Goal: Task Accomplishment & Management: Complete application form

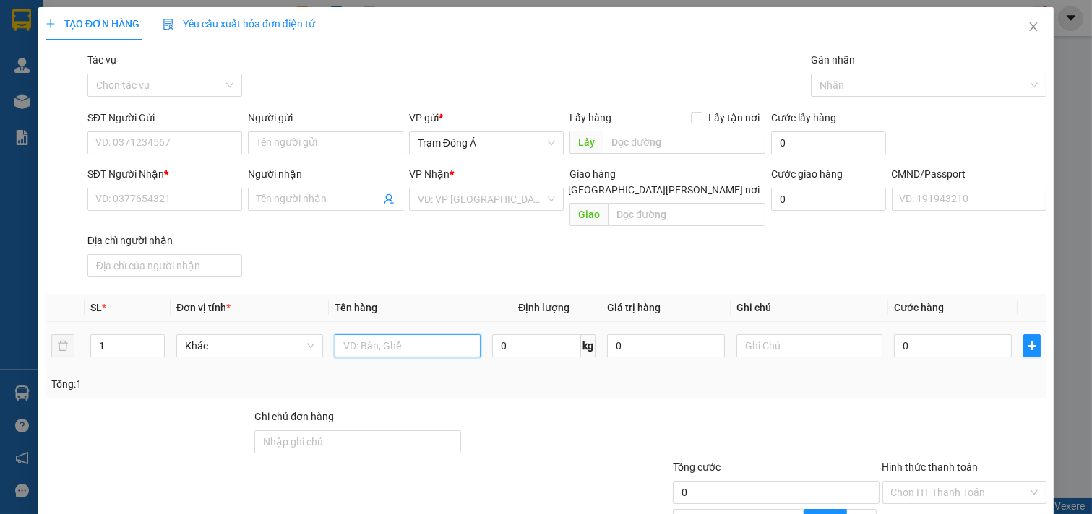
click at [386, 335] on input "text" at bounding box center [408, 346] width 147 height 23
type input "1 THÙNG"
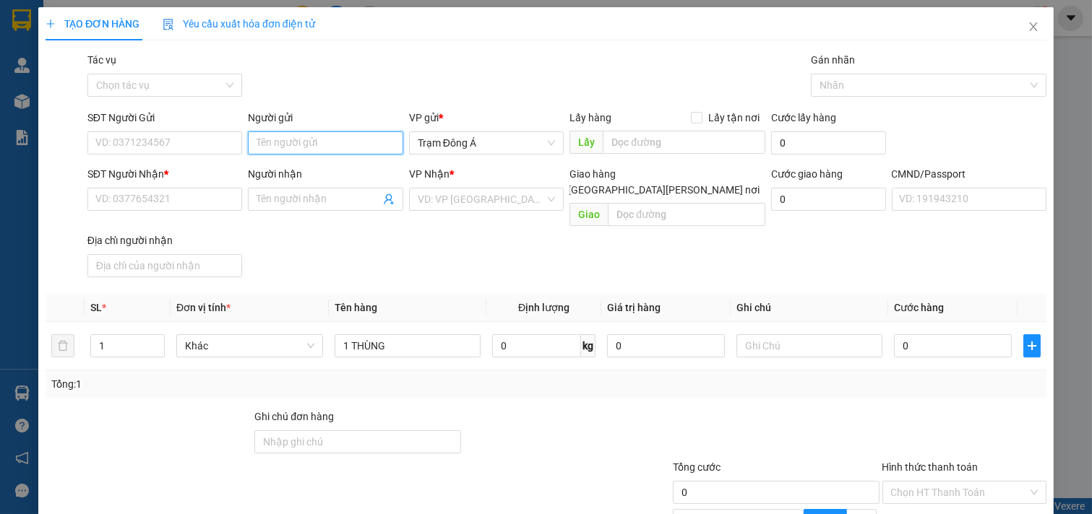
click at [288, 147] on input "Người gửi" at bounding box center [325, 143] width 155 height 23
type input "DÌ 7"
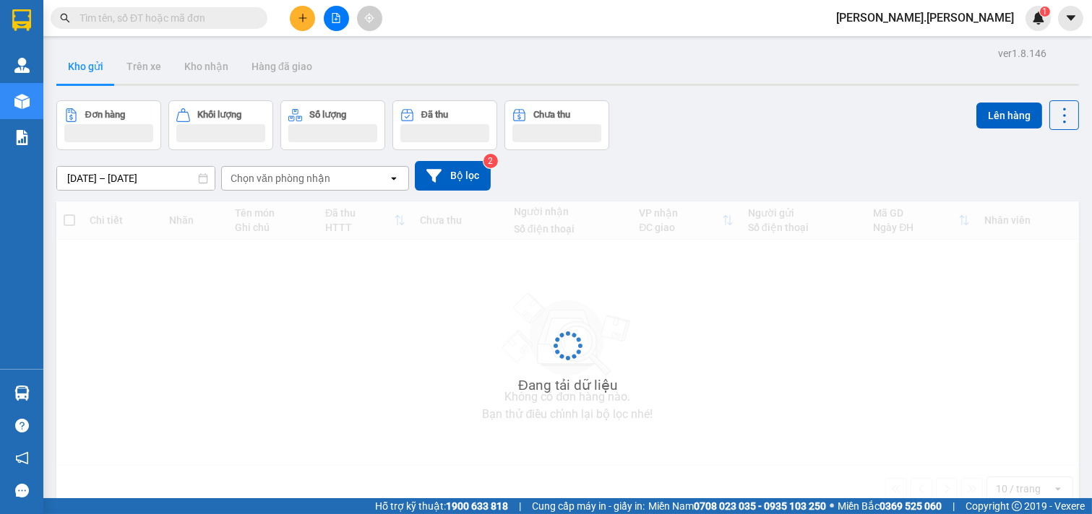
click at [145, 19] on input "text" at bounding box center [164, 18] width 171 height 16
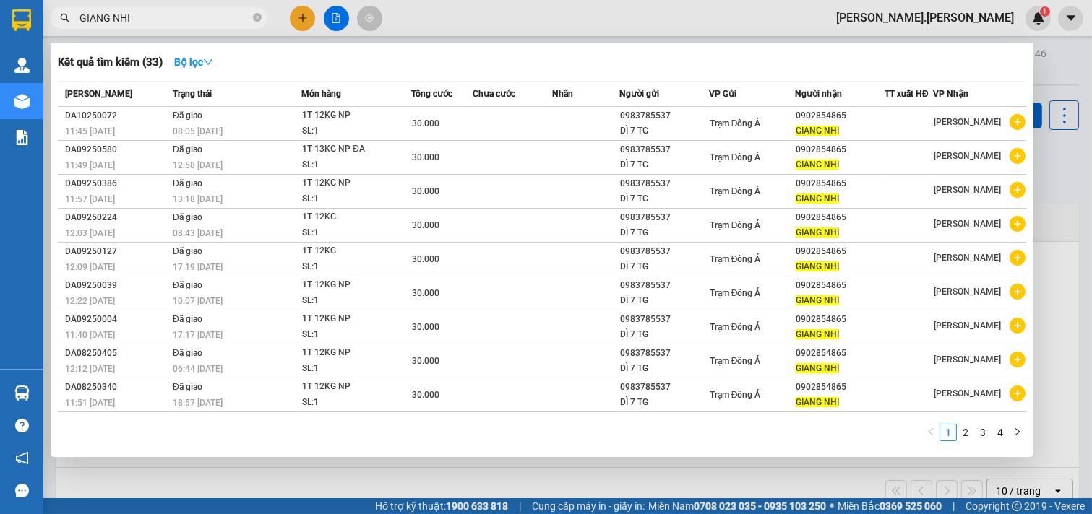
type input "GIANG NHI"
click at [305, 17] on div at bounding box center [546, 257] width 1092 height 514
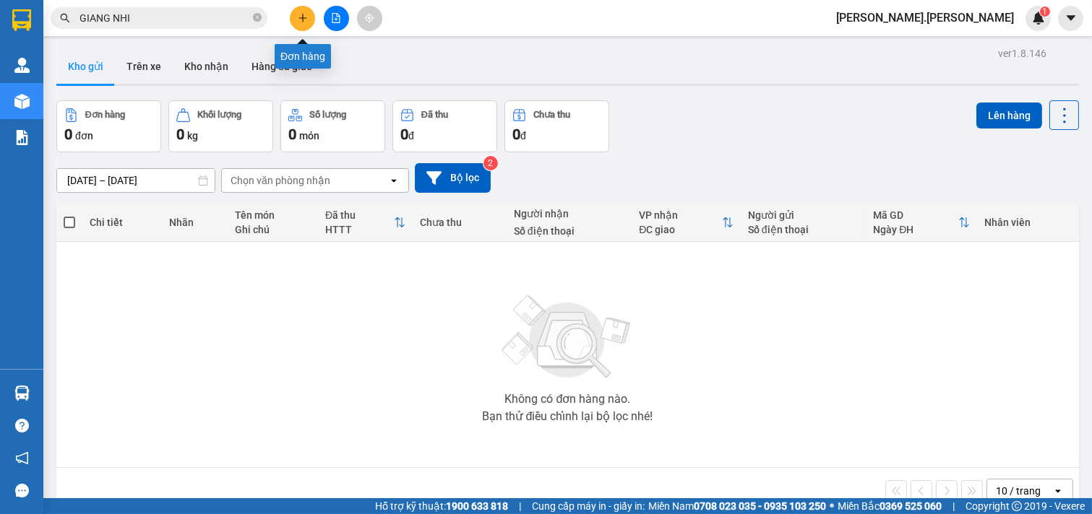
click at [164, 25] on input "GIANG NHI" at bounding box center [164, 18] width 171 height 16
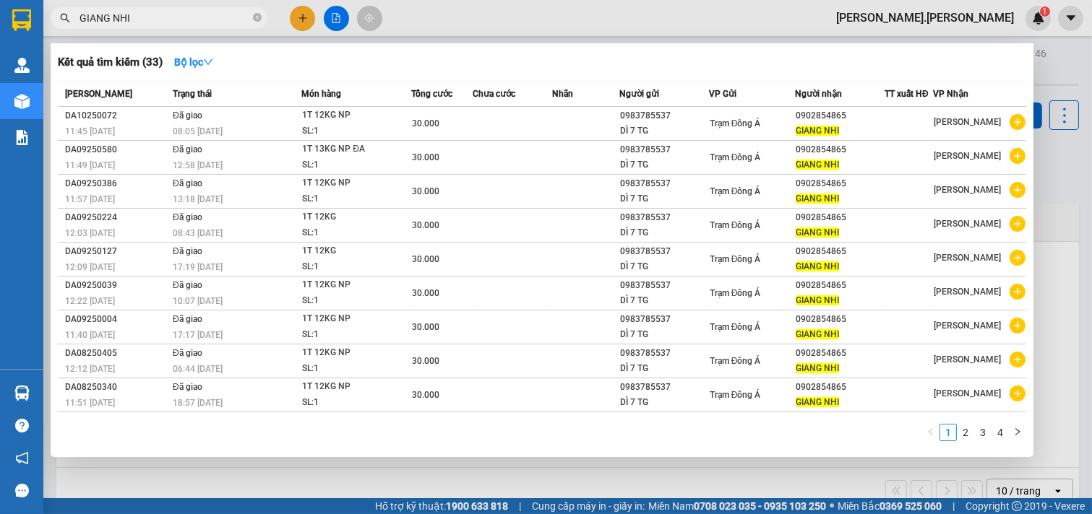
click at [285, 14] on div at bounding box center [546, 257] width 1092 height 514
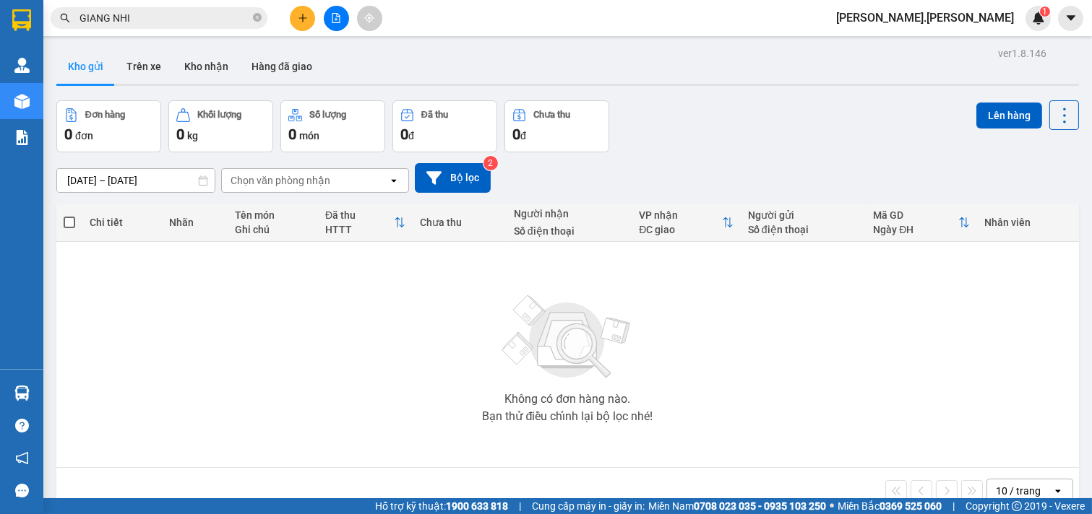
click at [285, 14] on div at bounding box center [336, 18] width 108 height 25
click at [293, 16] on button at bounding box center [302, 18] width 25 height 25
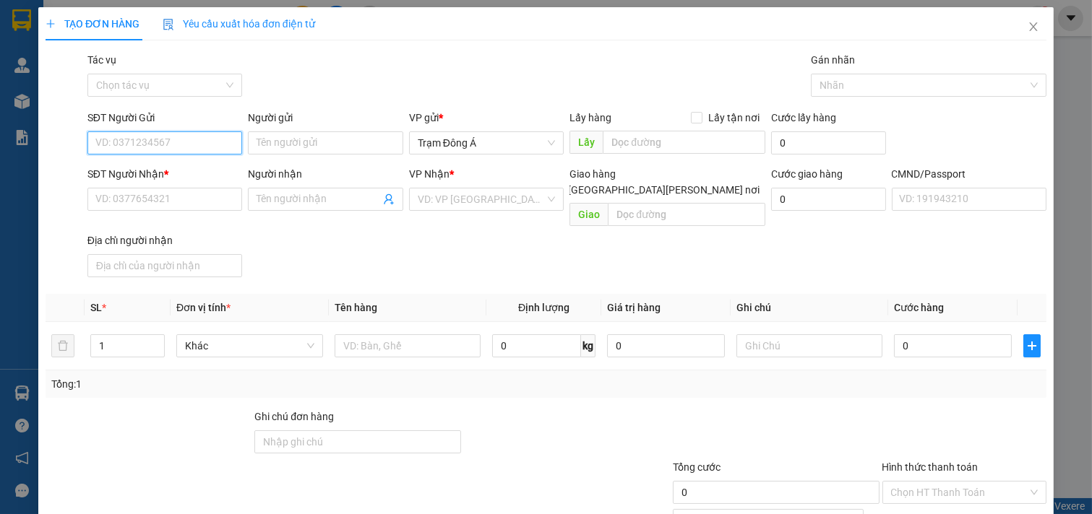
click at [155, 141] on input "SĐT Người Gửi" at bounding box center [164, 143] width 155 height 23
click at [191, 170] on div "0983785537 - DÌ 7 TG" at bounding box center [163, 172] width 136 height 16
type input "0983785537"
type input "DÌ 7 TG"
type input "0902854865"
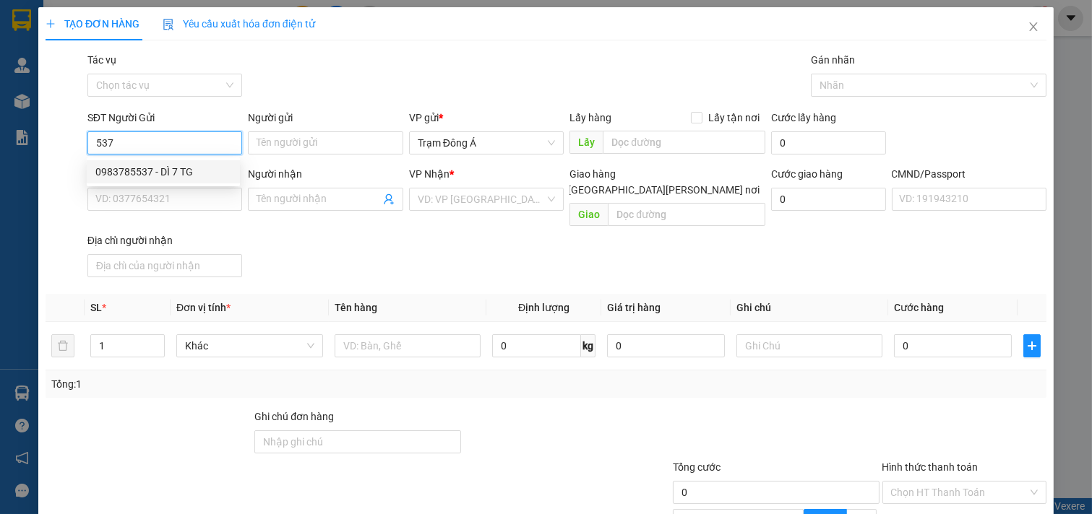
type input "GIANG NHI"
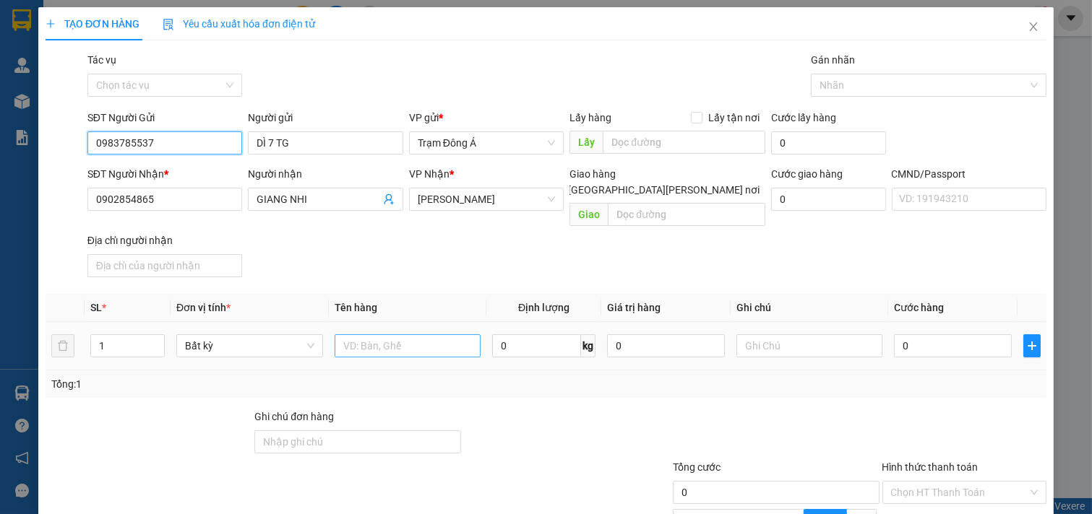
type input "0983785537"
click at [421, 338] on input "text" at bounding box center [408, 346] width 147 height 23
type input "1 THÙNG NP 12 KG"
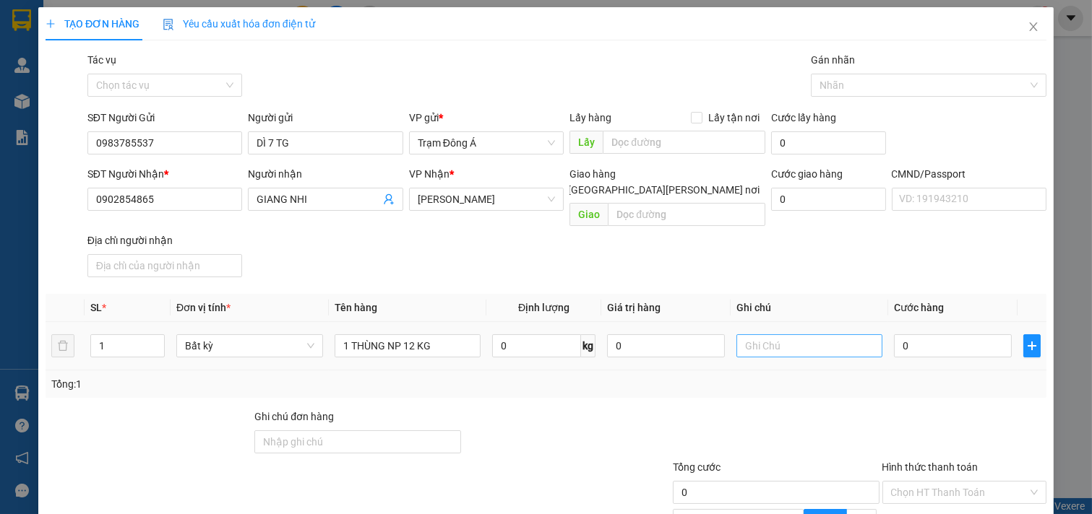
click at [821, 341] on td at bounding box center [810, 346] width 158 height 48
click at [821, 336] on input "text" at bounding box center [809, 346] width 147 height 23
type input "14H THẢO"
type input "3"
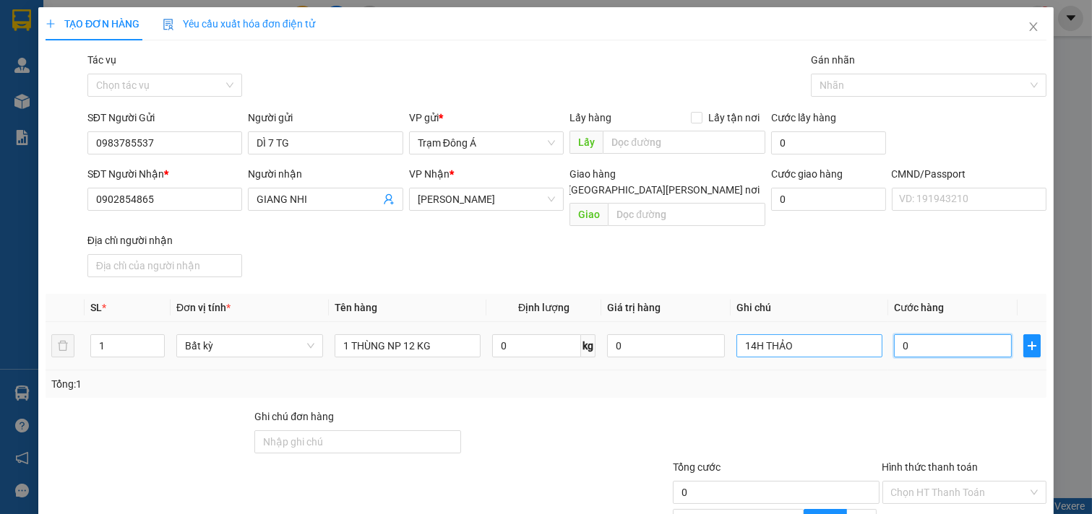
type input "3"
type input "30"
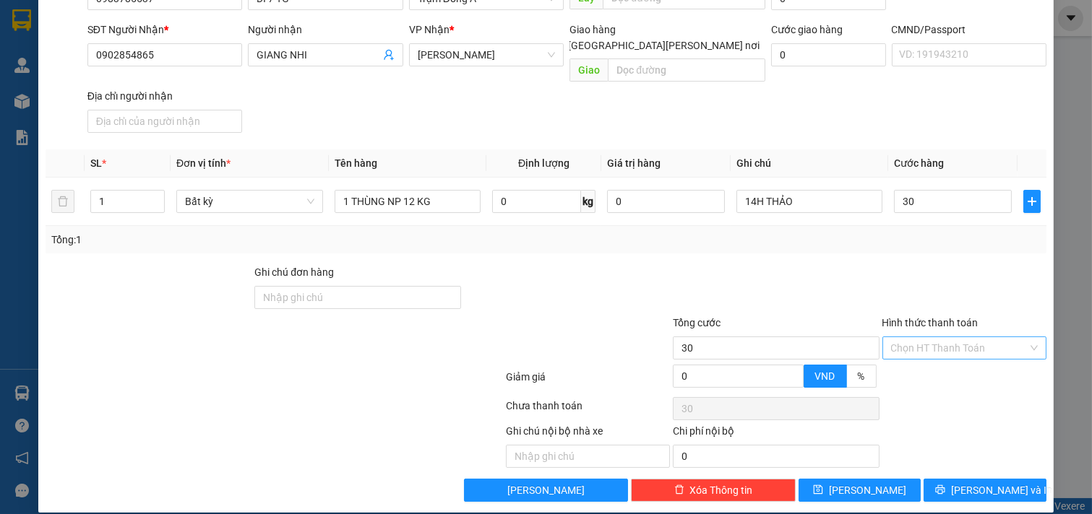
type input "30.000"
drag, startPoint x: 943, startPoint y: 335, endPoint x: 952, endPoint y: 356, distance: 22.7
click at [944, 337] on input "Hình thức thanh toán" at bounding box center [959, 348] width 137 height 22
click at [952, 356] on div "Tại văn phòng" at bounding box center [954, 361] width 145 height 16
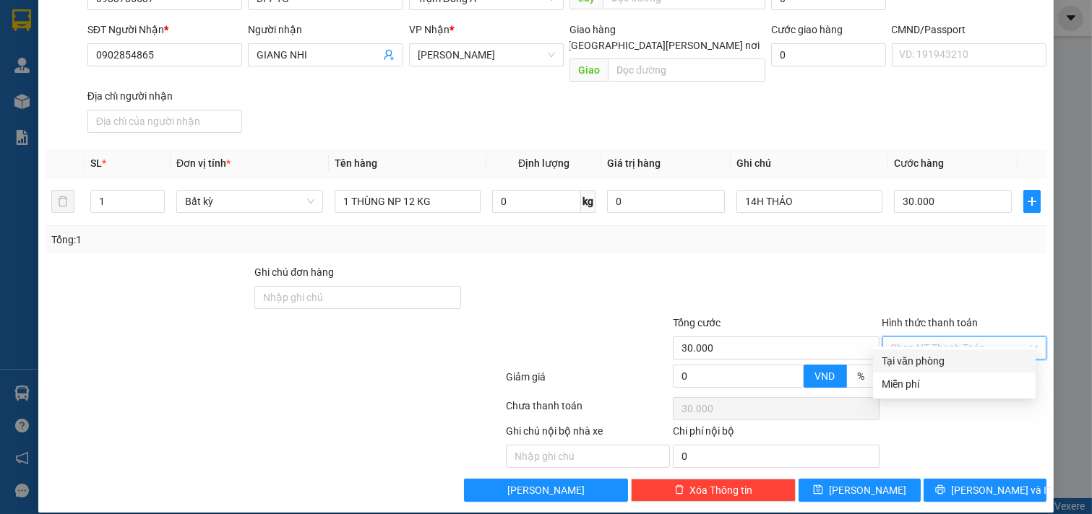
type input "0"
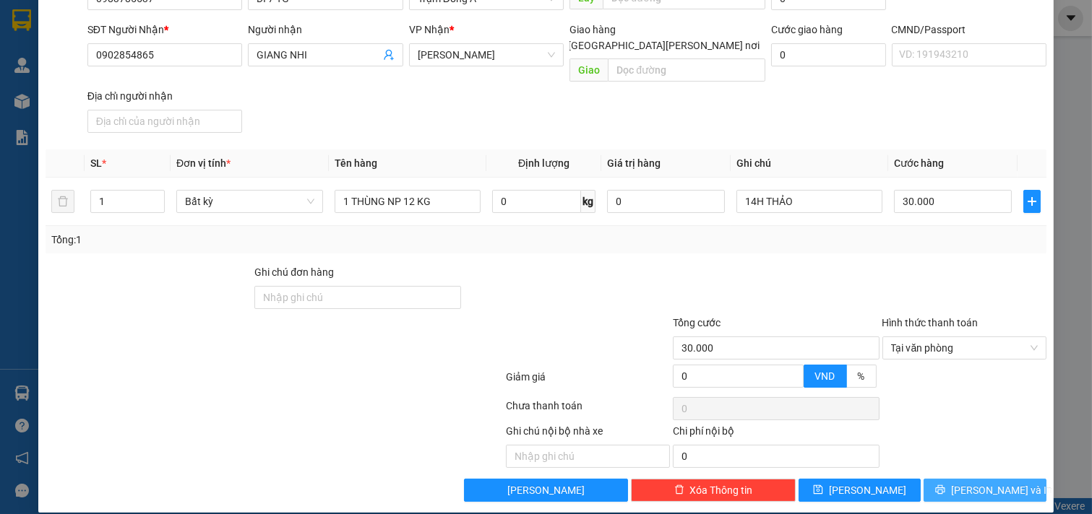
click at [978, 483] on span "Lưu và In" at bounding box center [1001, 491] width 101 height 16
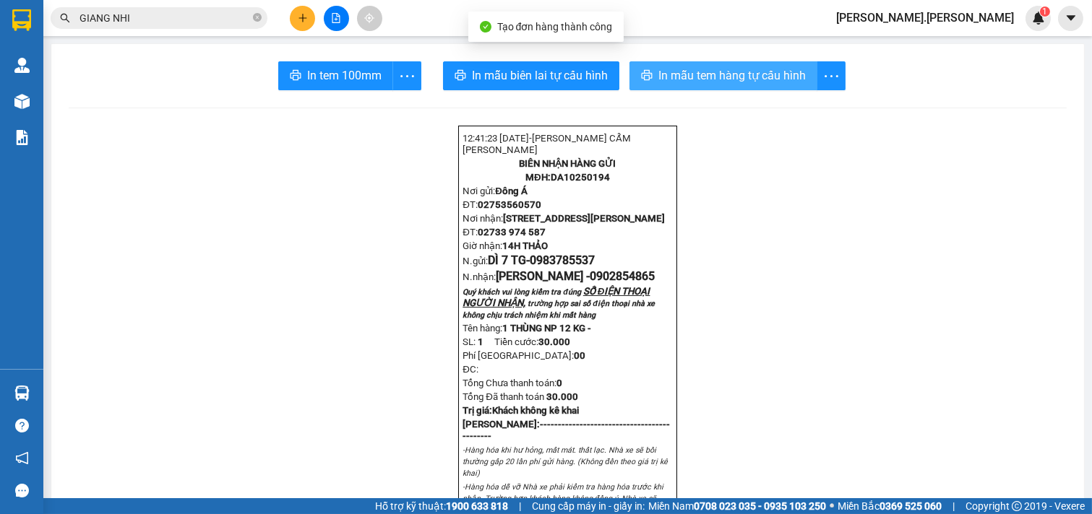
click at [720, 72] on span "In mẫu tem hàng tự cấu hình" at bounding box center [731, 75] width 147 height 18
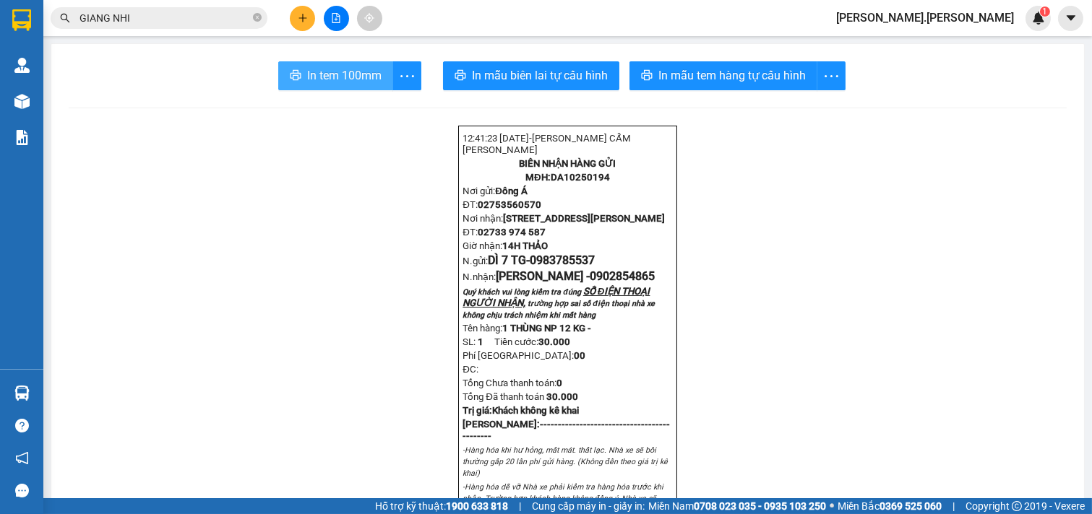
click at [307, 68] on span "In tem 100mm" at bounding box center [344, 75] width 74 height 18
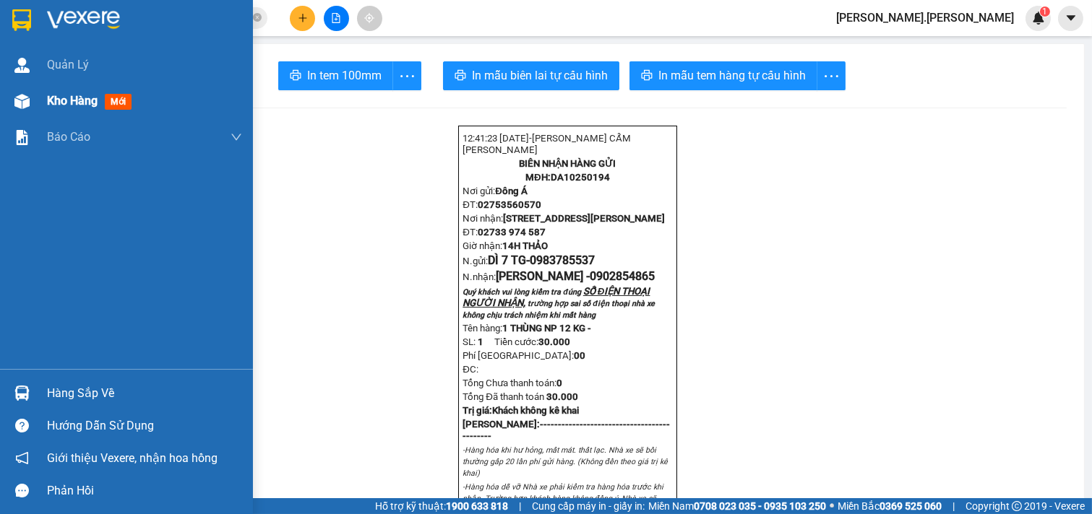
click at [83, 106] on span "Kho hàng" at bounding box center [72, 101] width 51 height 14
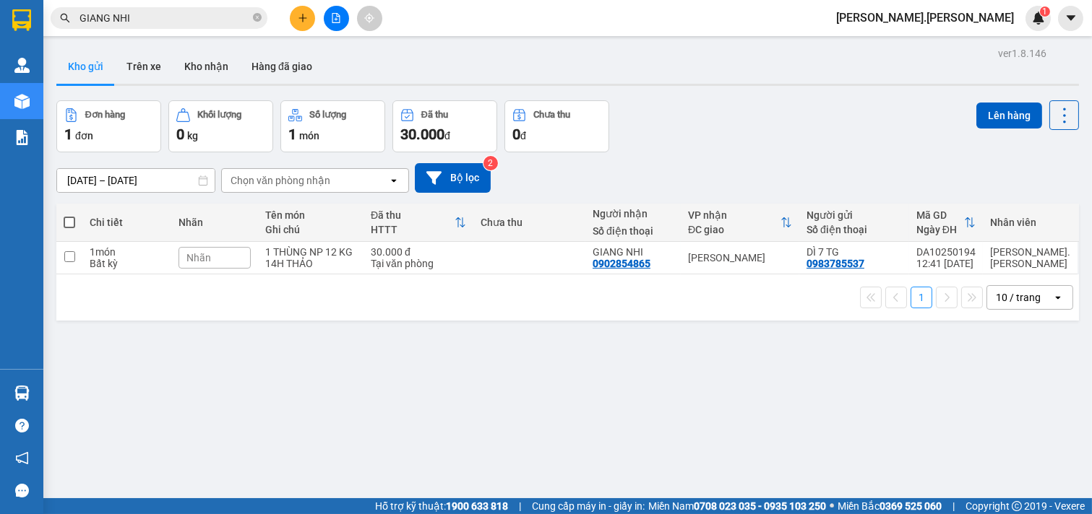
click at [161, 14] on input "GIANG NHI" at bounding box center [164, 18] width 171 height 16
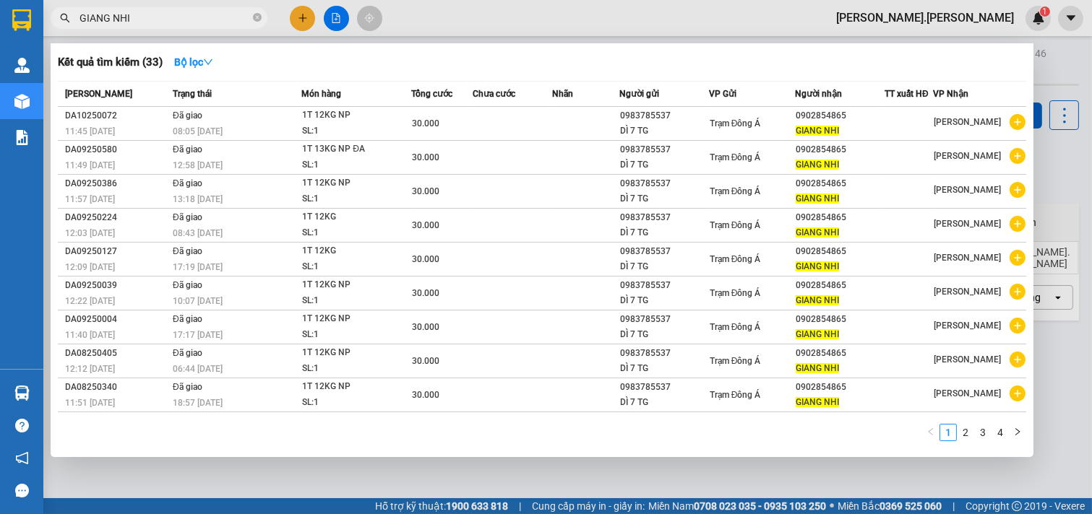
click at [161, 14] on input "GIANG NHI" at bounding box center [164, 18] width 171 height 16
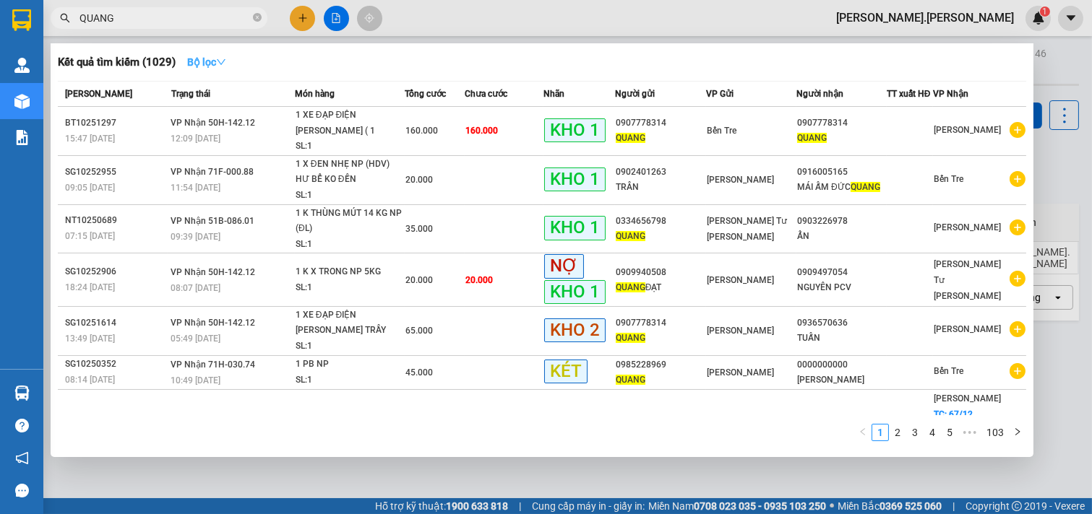
type input "QUANG"
click at [201, 59] on strong "Bộ lọc" at bounding box center [206, 62] width 39 height 12
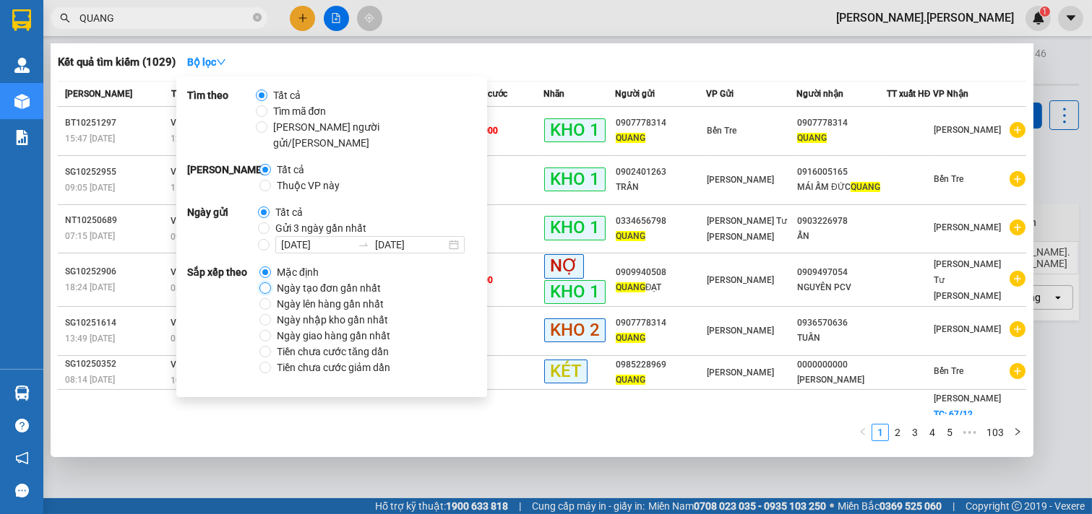
click at [263, 283] on input "Ngày tạo đơn gần nhất" at bounding box center [265, 289] width 12 height 12
radio input "true"
radio input "false"
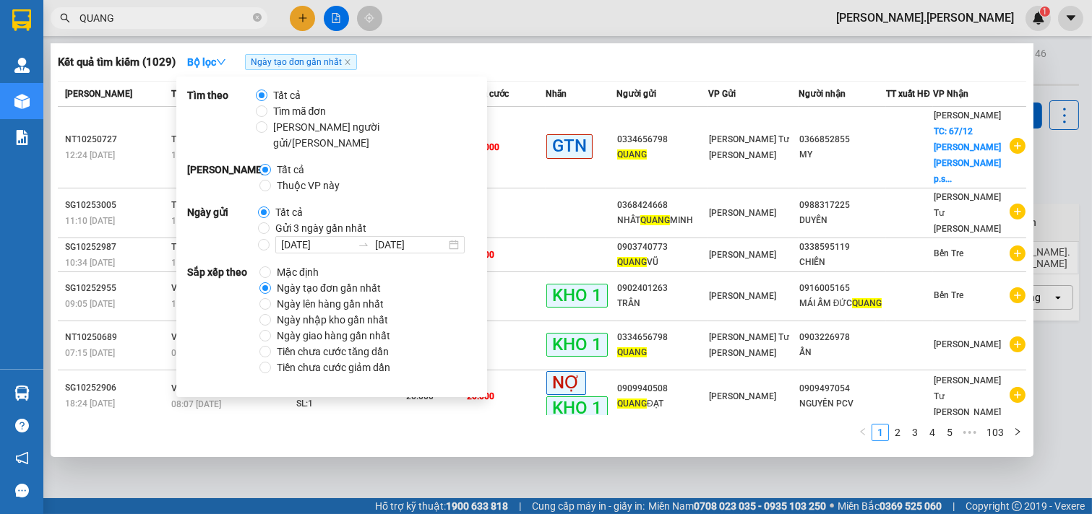
click at [438, 7] on div at bounding box center [546, 257] width 1092 height 514
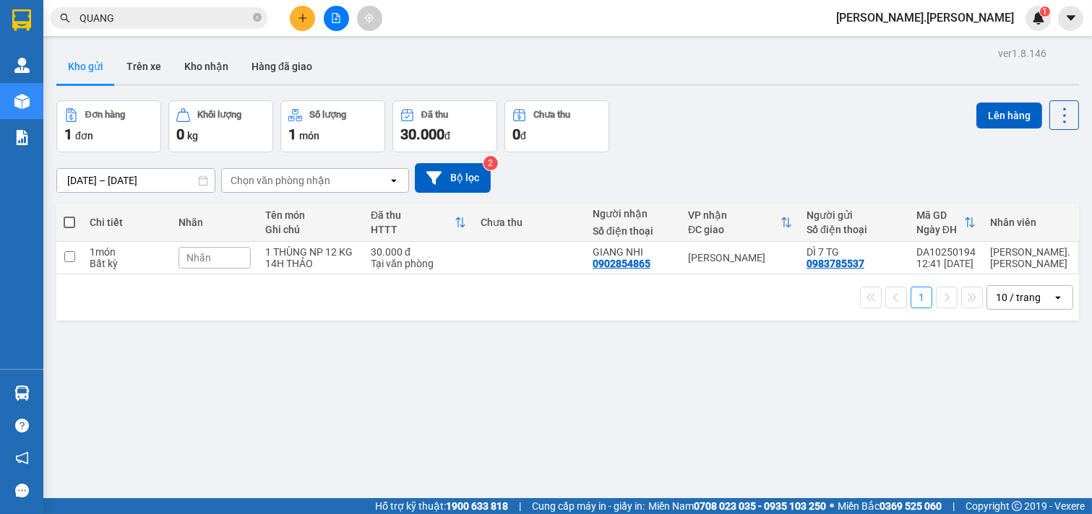
click at [177, 19] on input "QUANG" at bounding box center [164, 18] width 171 height 16
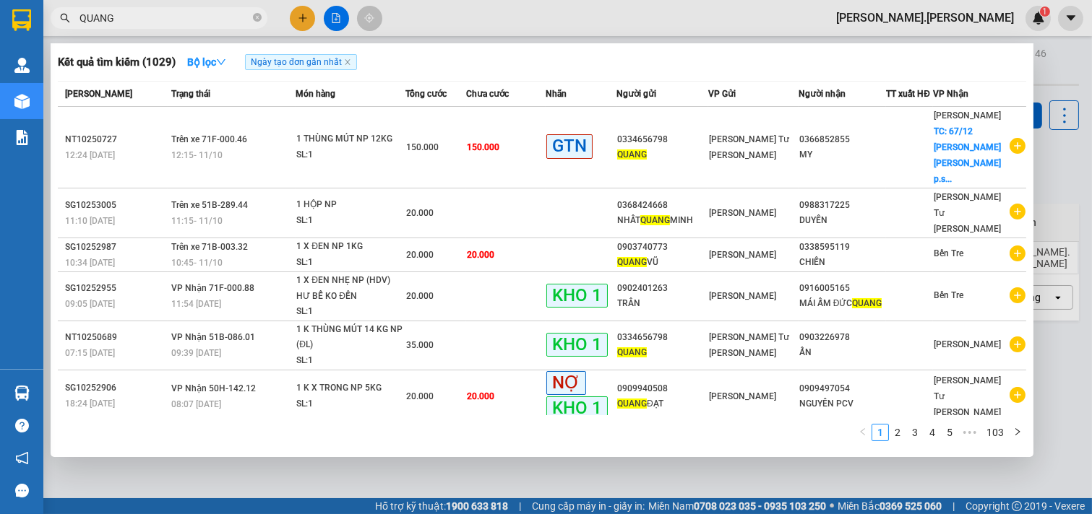
drag, startPoint x: 901, startPoint y: 432, endPoint x: 883, endPoint y: 387, distance: 48.3
click at [902, 431] on link "2" at bounding box center [897, 433] width 16 height 16
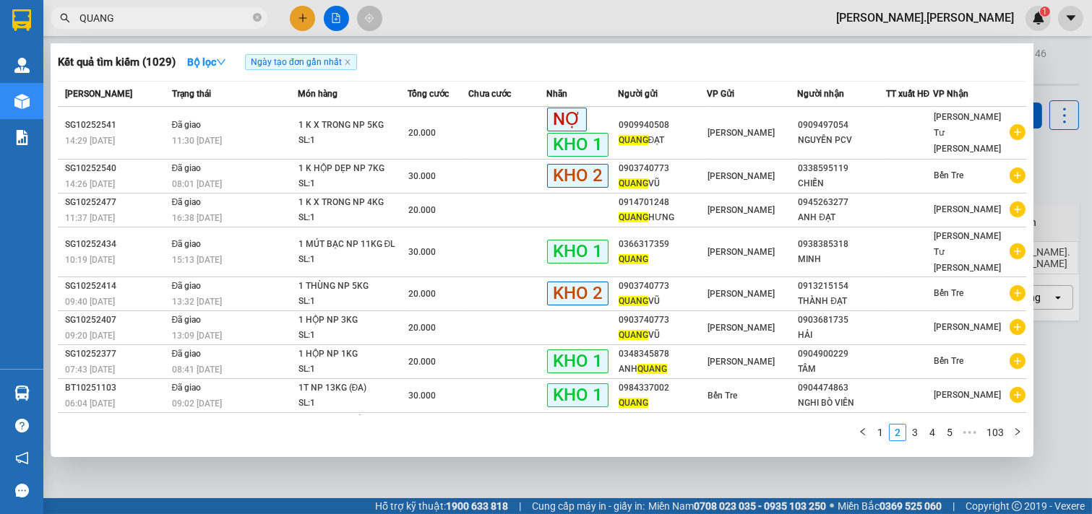
scroll to position [67, 0]
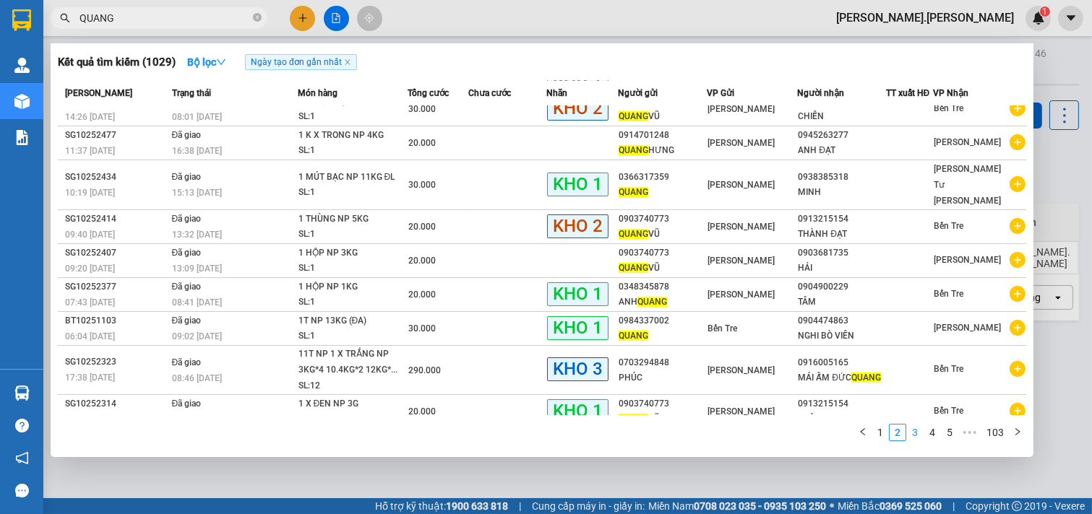
click at [911, 435] on link "3" at bounding box center [915, 433] width 16 height 16
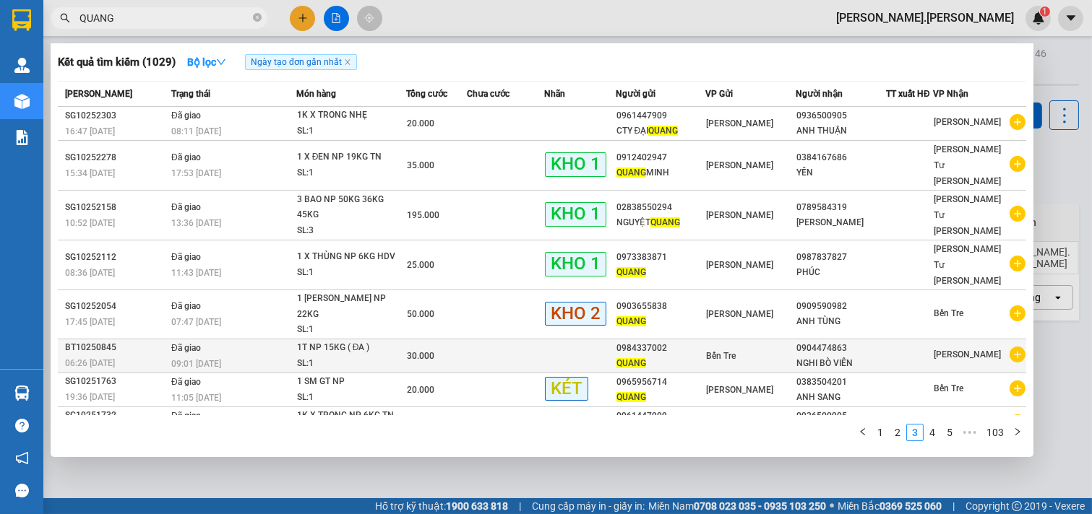
scroll to position [61, 0]
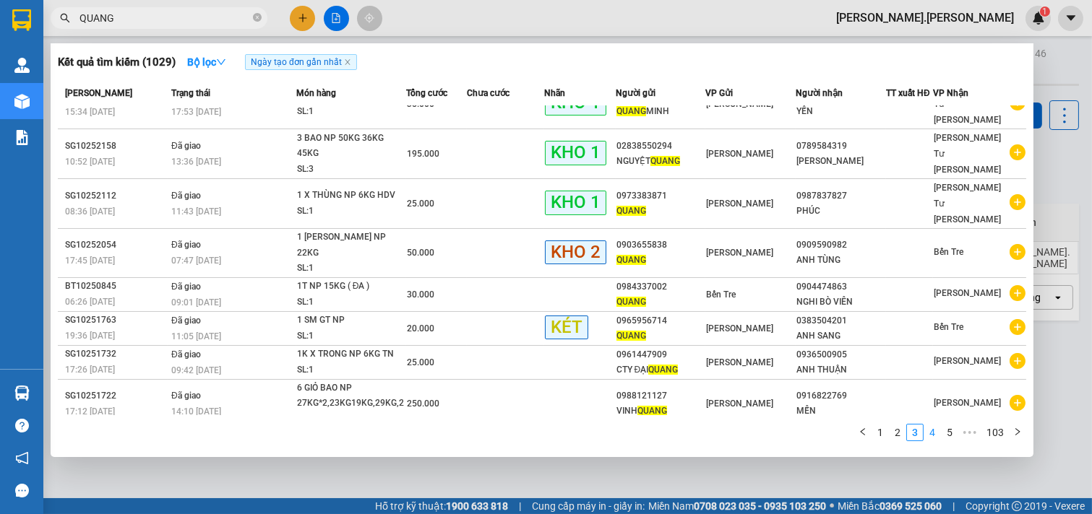
click at [927, 434] on link "4" at bounding box center [932, 433] width 16 height 16
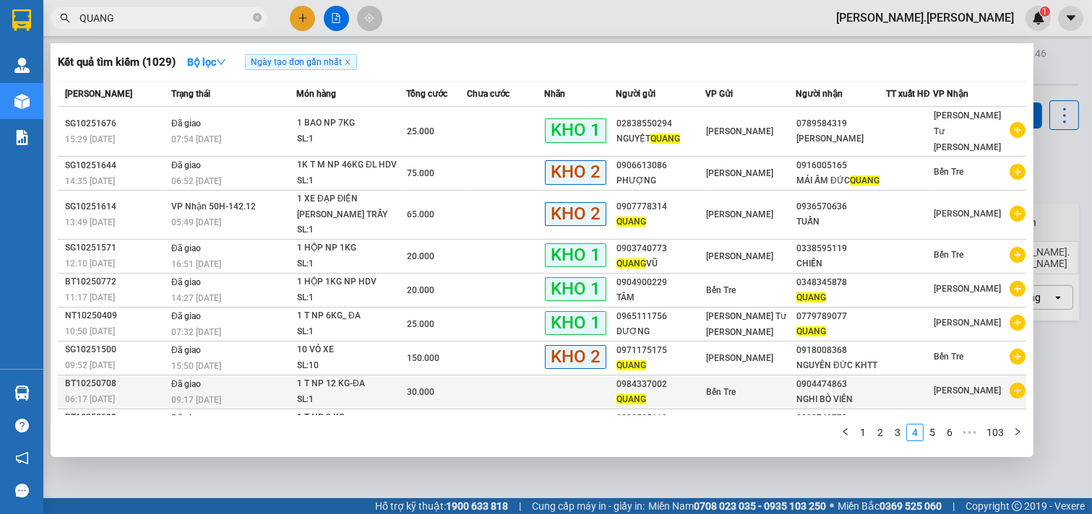
scroll to position [76, 0]
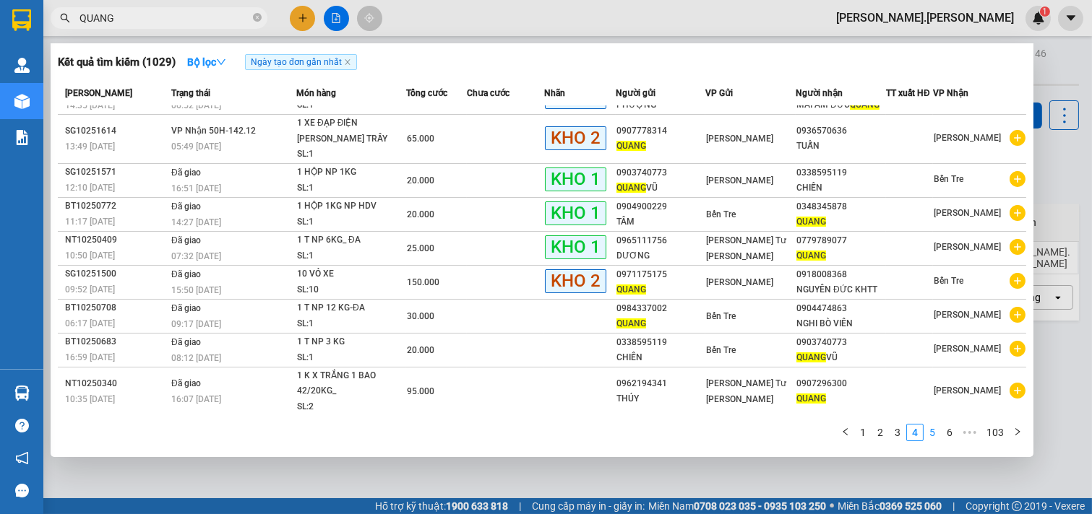
click at [936, 435] on link "5" at bounding box center [932, 433] width 16 height 16
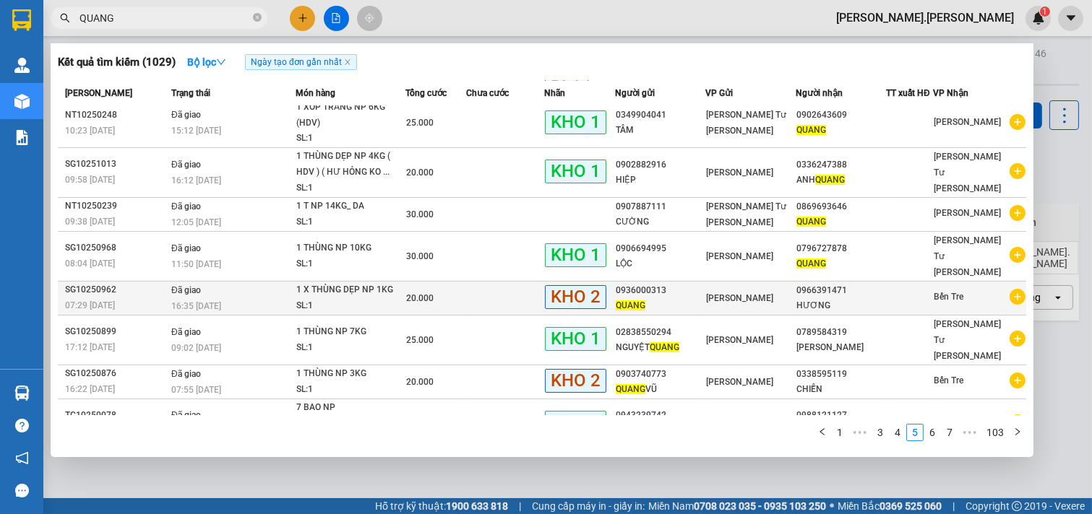
scroll to position [91, 0]
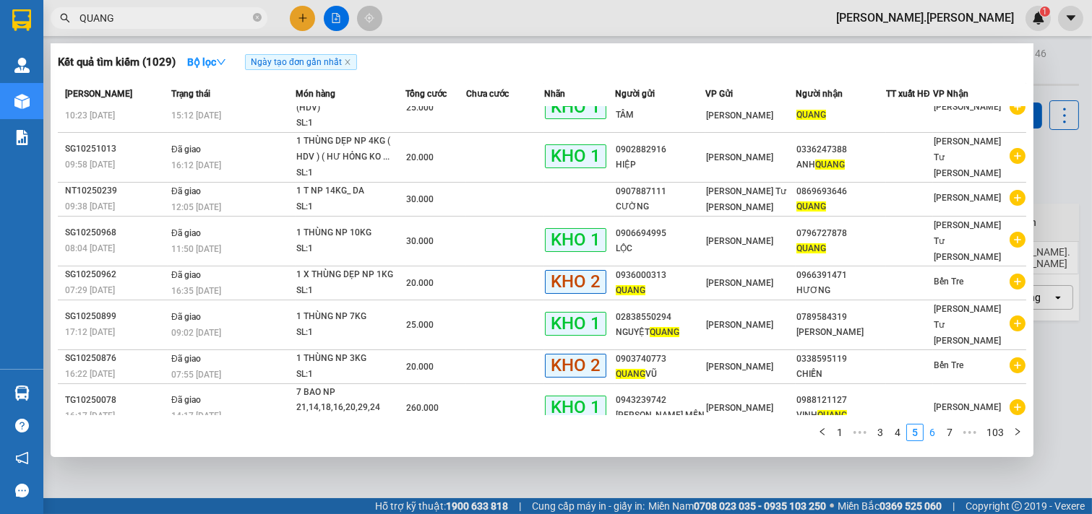
click at [936, 438] on link "6" at bounding box center [932, 433] width 16 height 16
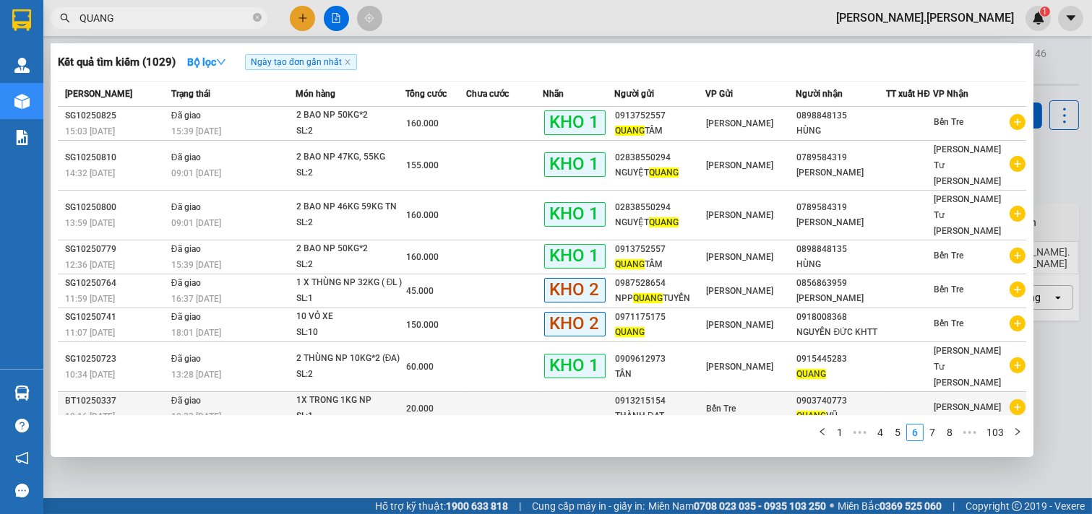
scroll to position [60, 0]
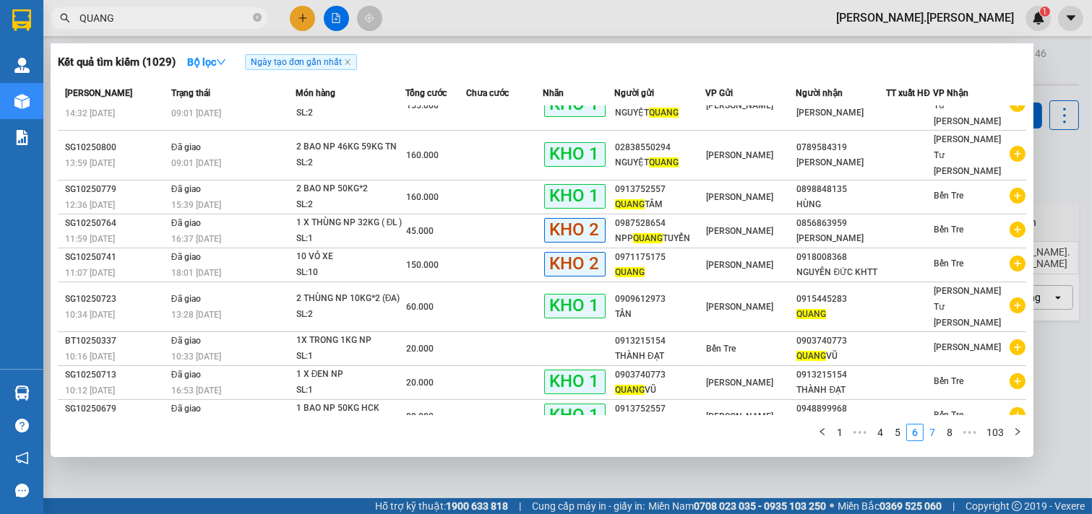
click at [928, 434] on link "7" at bounding box center [932, 433] width 16 height 16
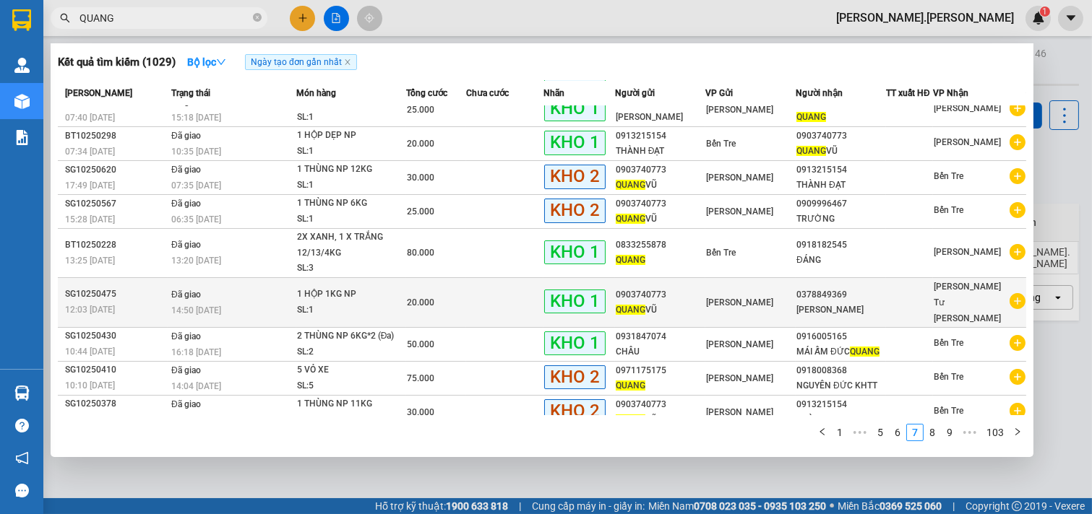
scroll to position [0, 0]
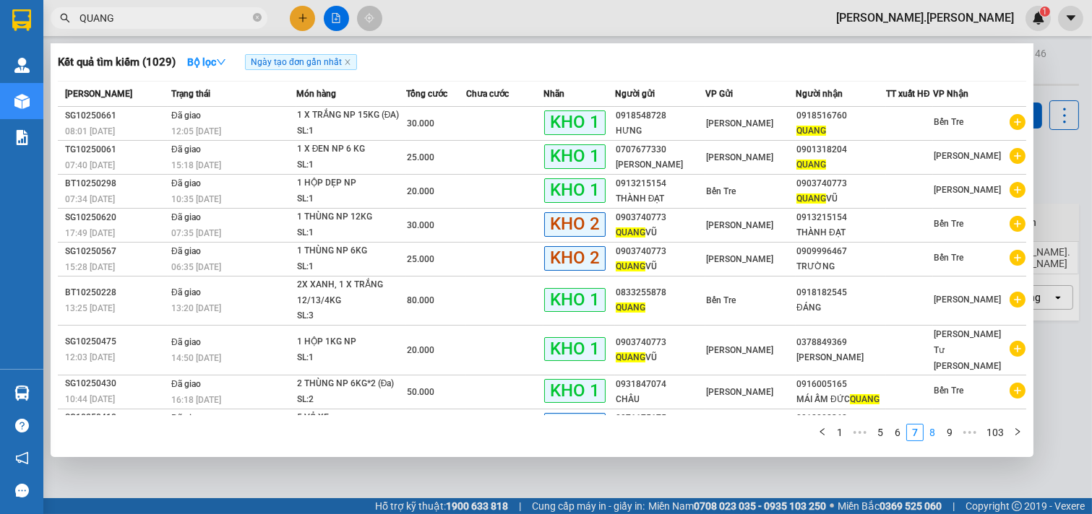
click at [931, 431] on link "8" at bounding box center [932, 433] width 16 height 16
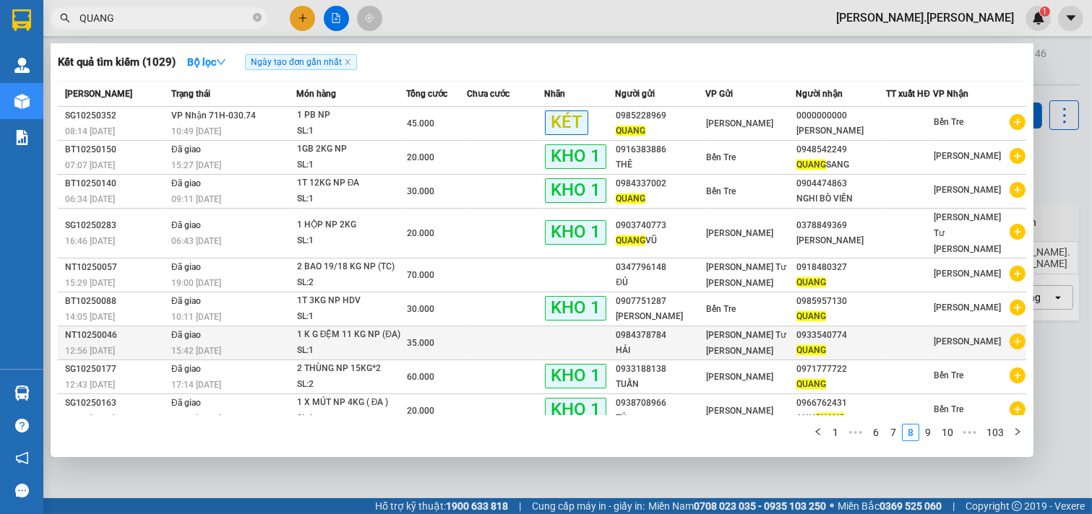
scroll to position [46, 0]
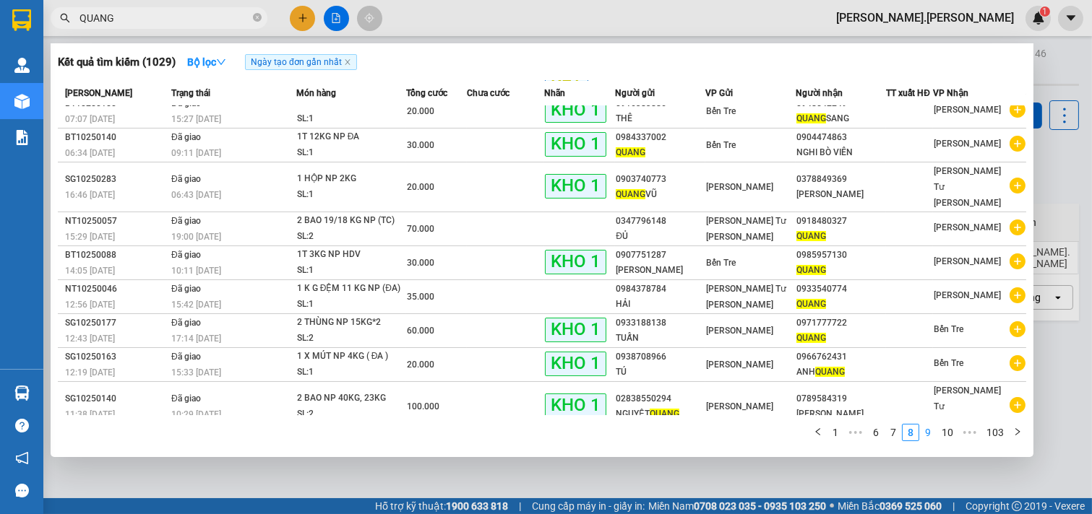
click at [929, 434] on link "9" at bounding box center [928, 433] width 16 height 16
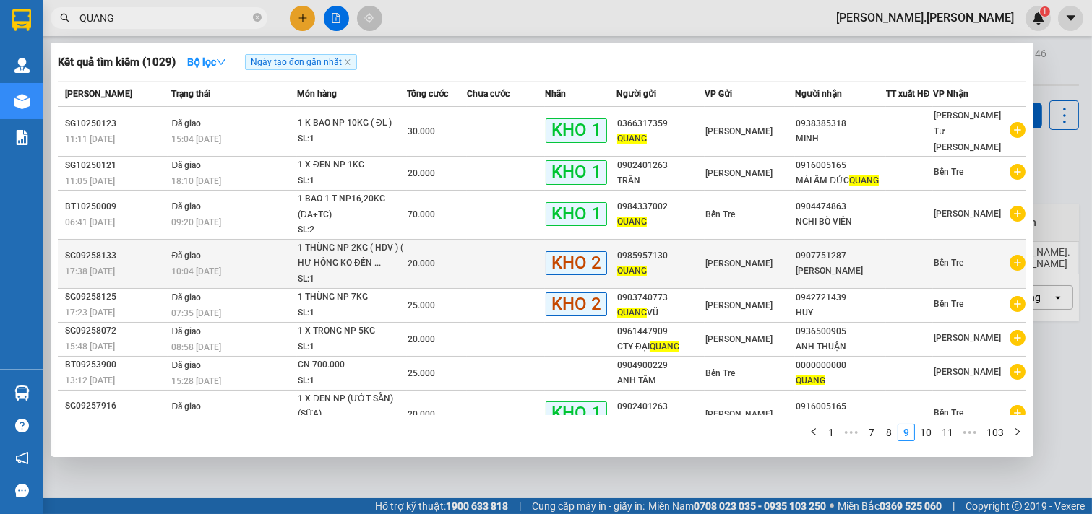
scroll to position [77, 0]
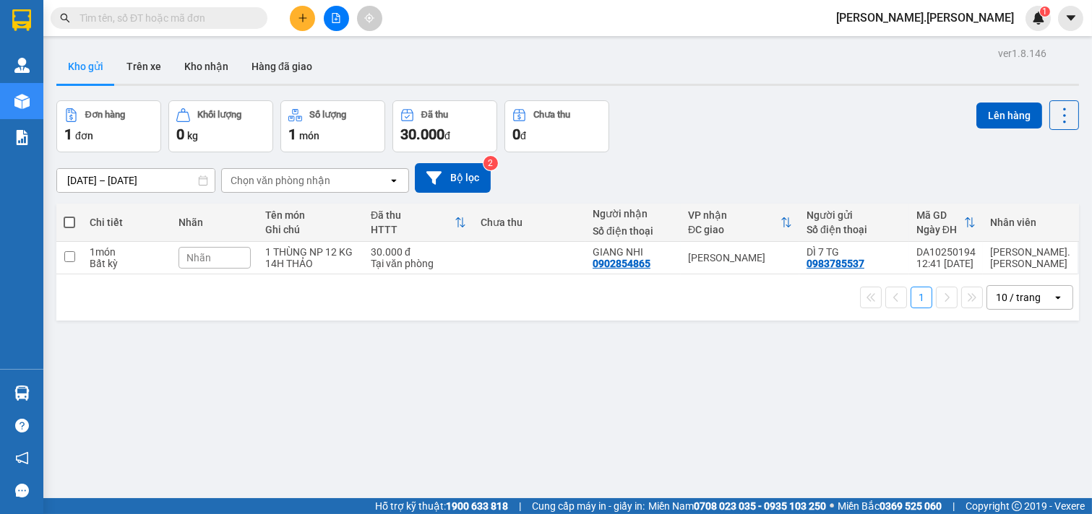
click at [222, 13] on input "text" at bounding box center [164, 18] width 171 height 16
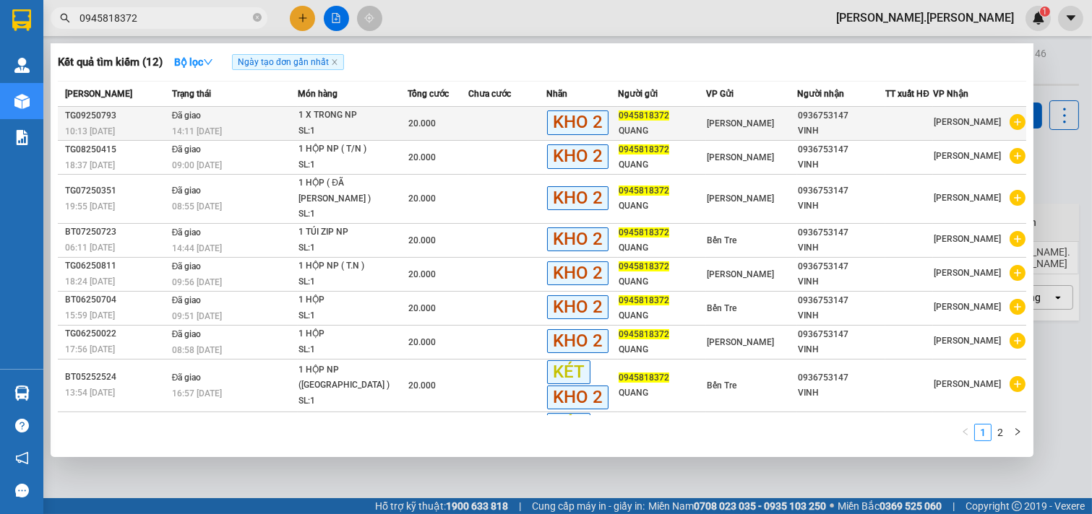
type input "0945818372"
click at [239, 120] on td "Đã giao 14:11 - 30/09" at bounding box center [233, 124] width 130 height 34
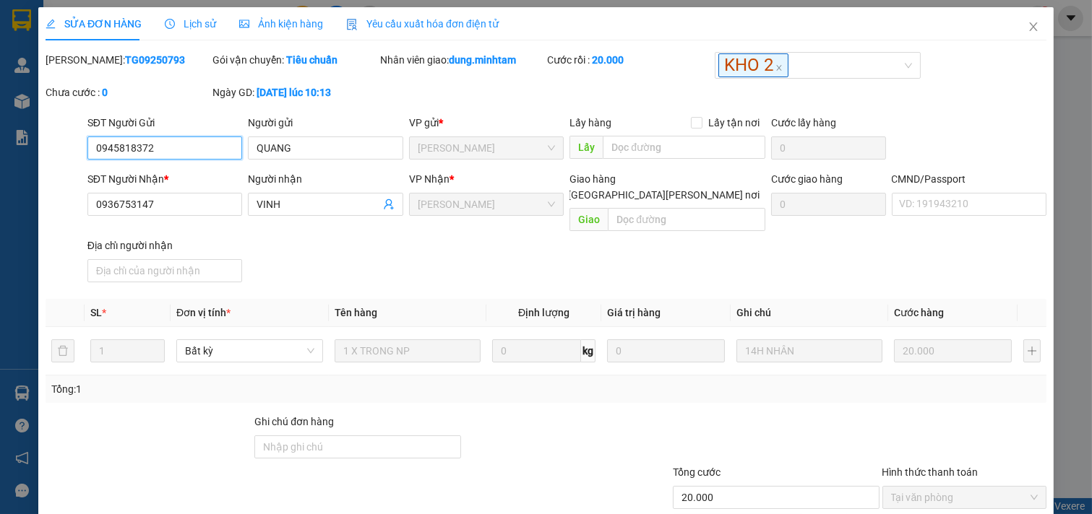
type input "0945818372"
type input "QUANG"
type input "0936753147"
type input "VINH"
type input "20.000"
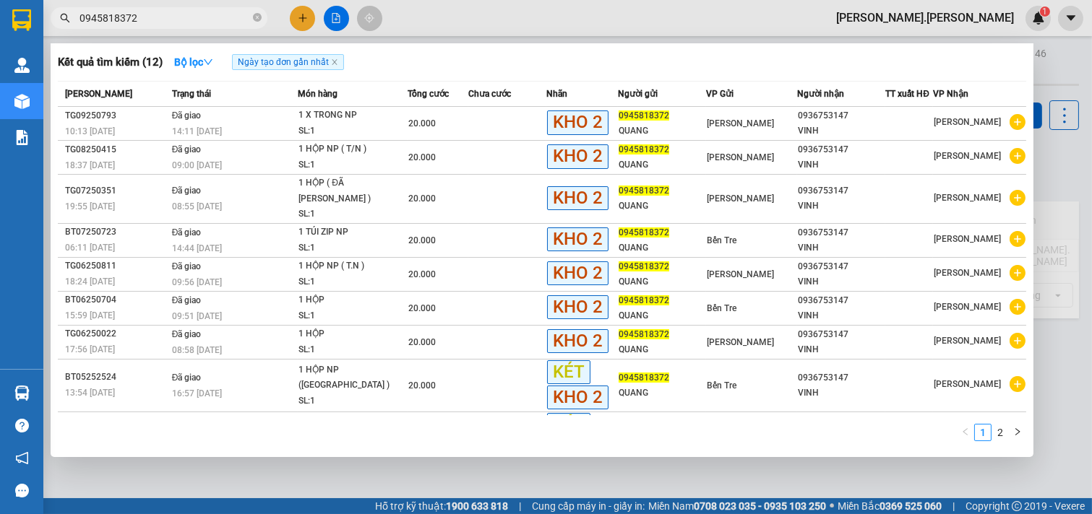
click at [137, 19] on input "0945818372" at bounding box center [164, 18] width 171 height 16
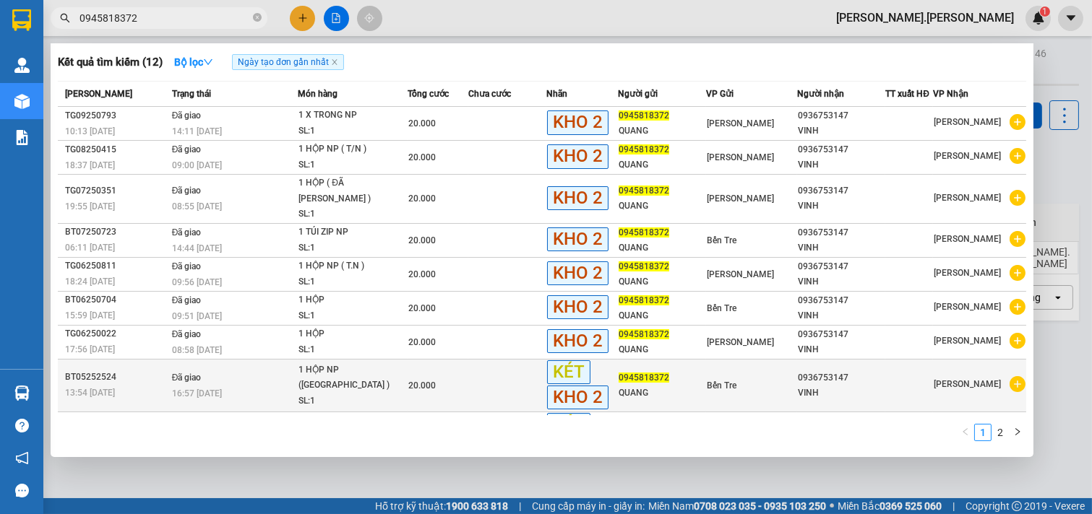
click at [272, 386] on div "16:57 - 21/05" at bounding box center [235, 394] width 126 height 16
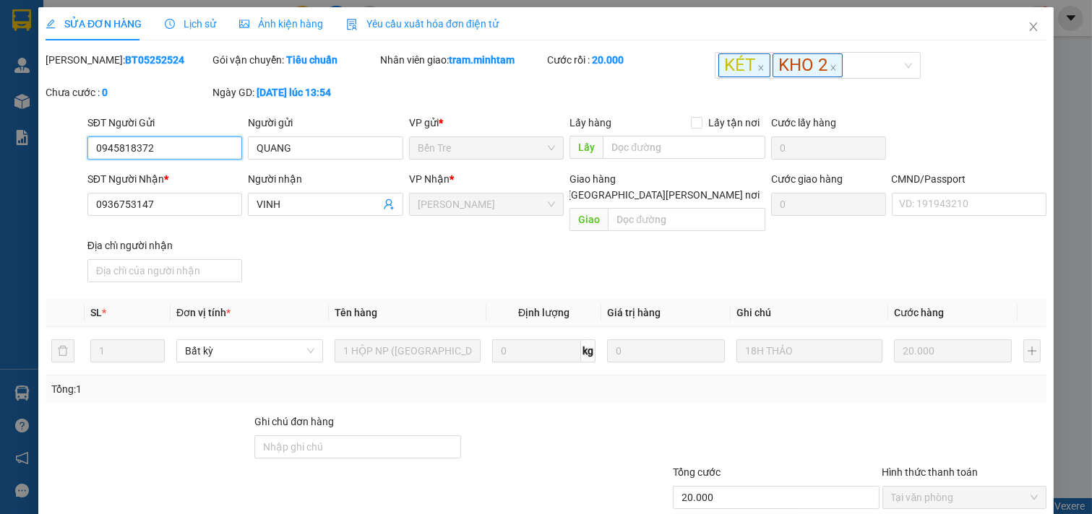
type input "0945818372"
type input "QUANG"
type input "0936753147"
type input "VINH"
type input "20.000"
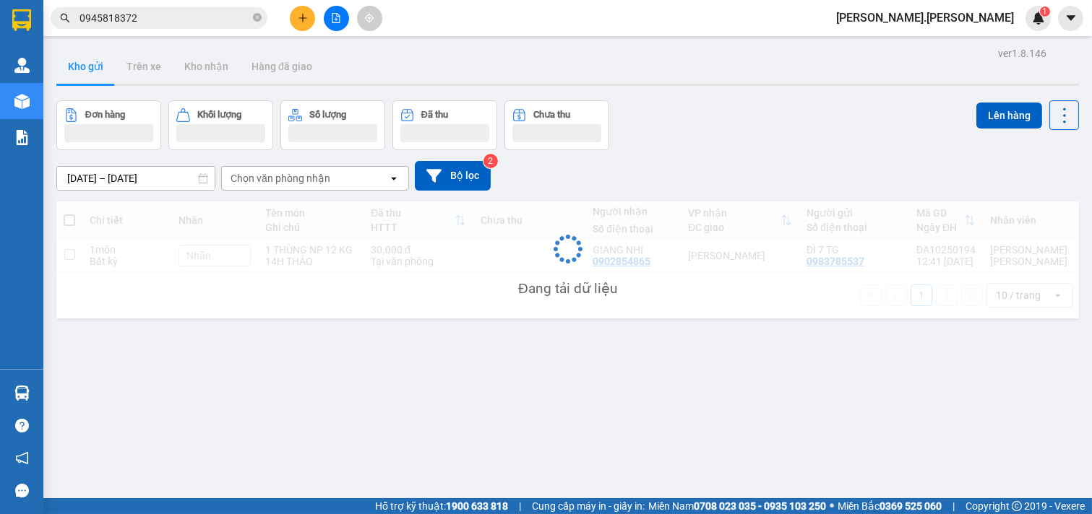
click at [154, 18] on input "0945818372" at bounding box center [164, 18] width 171 height 16
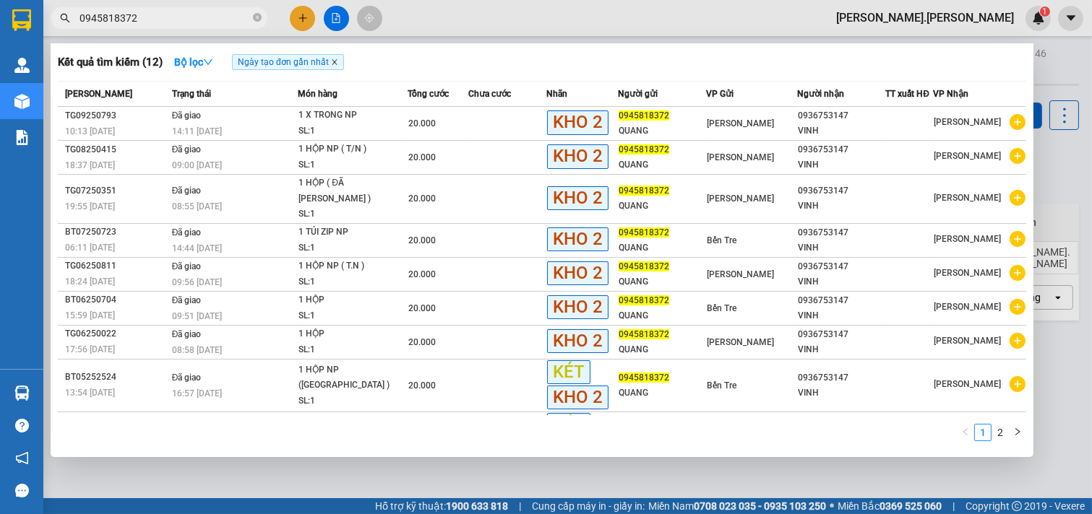
click at [336, 64] on icon "close" at bounding box center [334, 62] width 7 height 7
click at [257, 17] on icon "close-circle" at bounding box center [257, 17] width 9 height 9
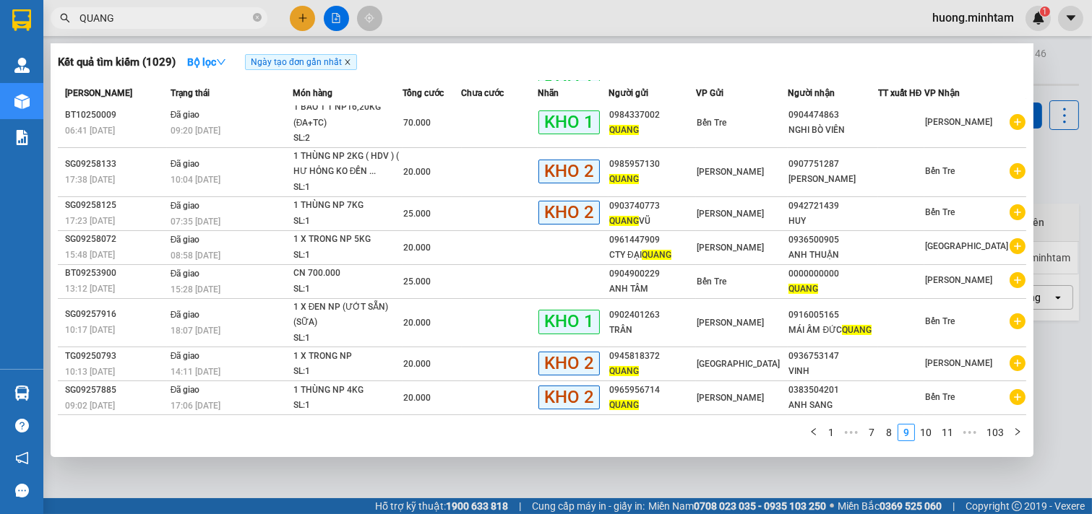
click at [351, 64] on icon "close" at bounding box center [347, 62] width 7 height 7
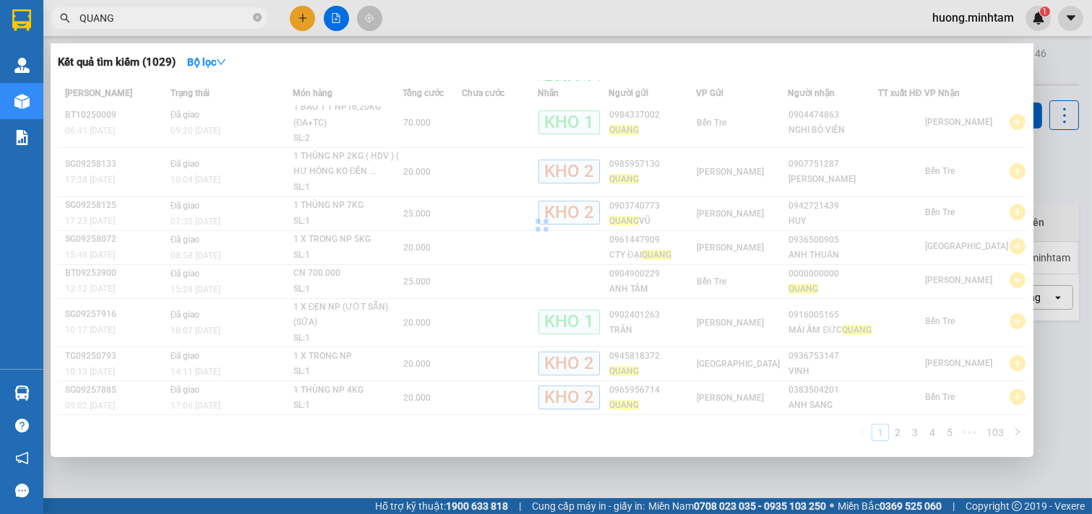
click at [415, 24] on div at bounding box center [546, 257] width 1092 height 514
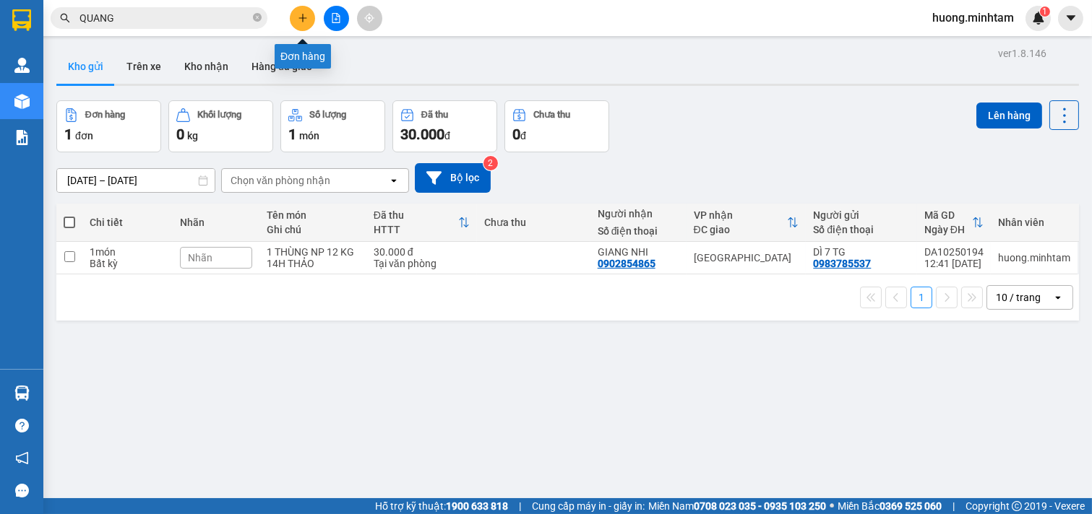
click at [302, 20] on icon "plus" at bounding box center [302, 18] width 1 height 8
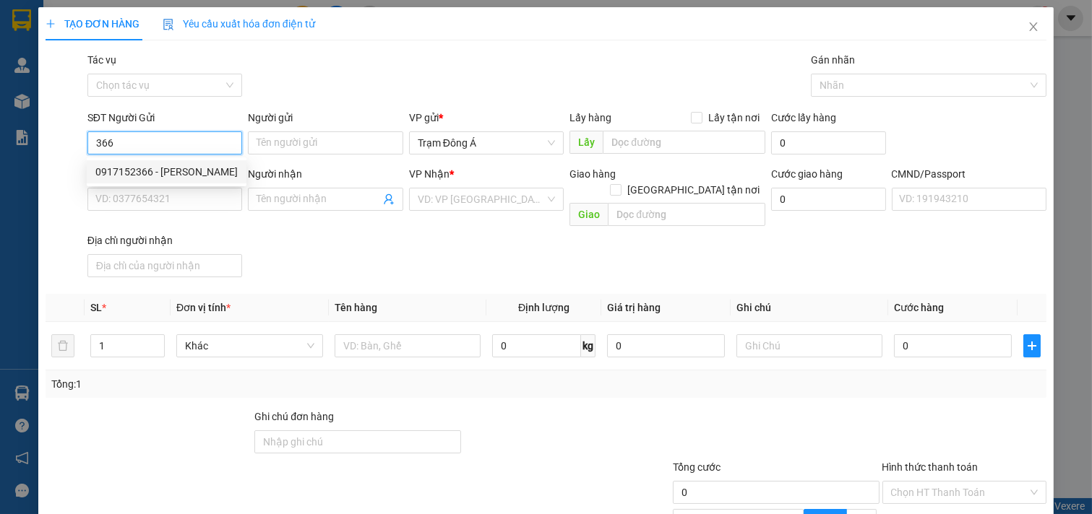
click at [183, 167] on div "0917152366 - THANH LIÊM" at bounding box center [166, 172] width 142 height 16
type input "0917152366"
type input "THANH LIÊM"
type input "0984550175"
type input "ANH TOÀN SG"
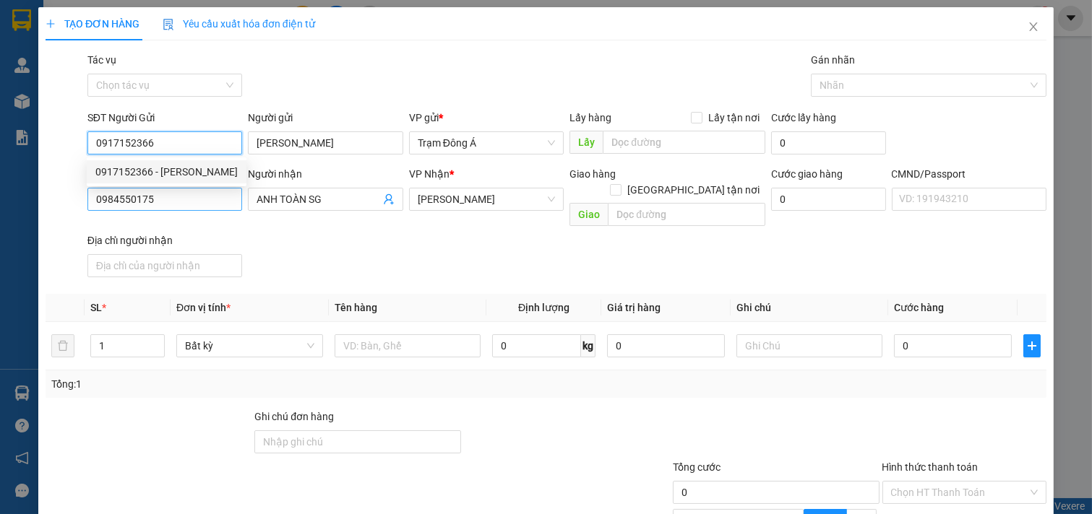
type input "0917152366"
click at [156, 199] on input "0984550175" at bounding box center [164, 199] width 155 height 23
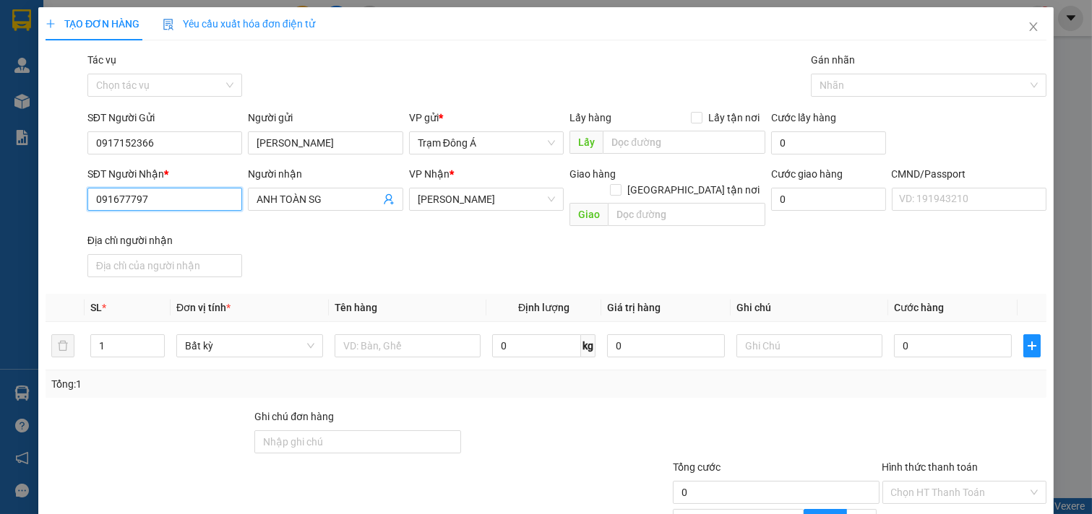
type input "0916777973"
click at [189, 226] on div "0916777973 - ANH HIỂN" at bounding box center [163, 228] width 136 height 16
type input "ANH HIỂN"
type input "0916777973"
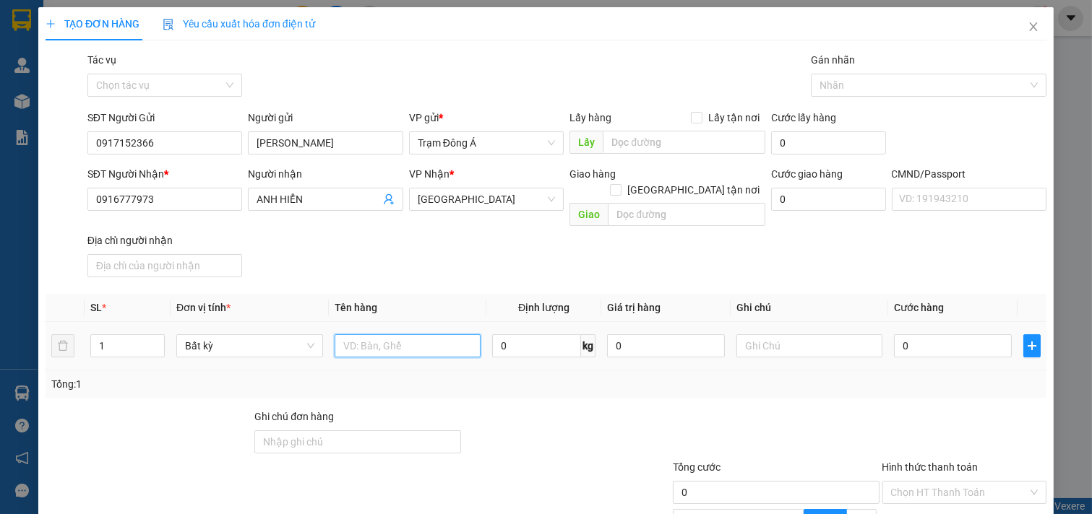
click at [388, 335] on input "text" at bounding box center [408, 346] width 147 height 23
type input "1 K GIẤY NP"
click at [761, 335] on input "text" at bounding box center [809, 346] width 147 height 23
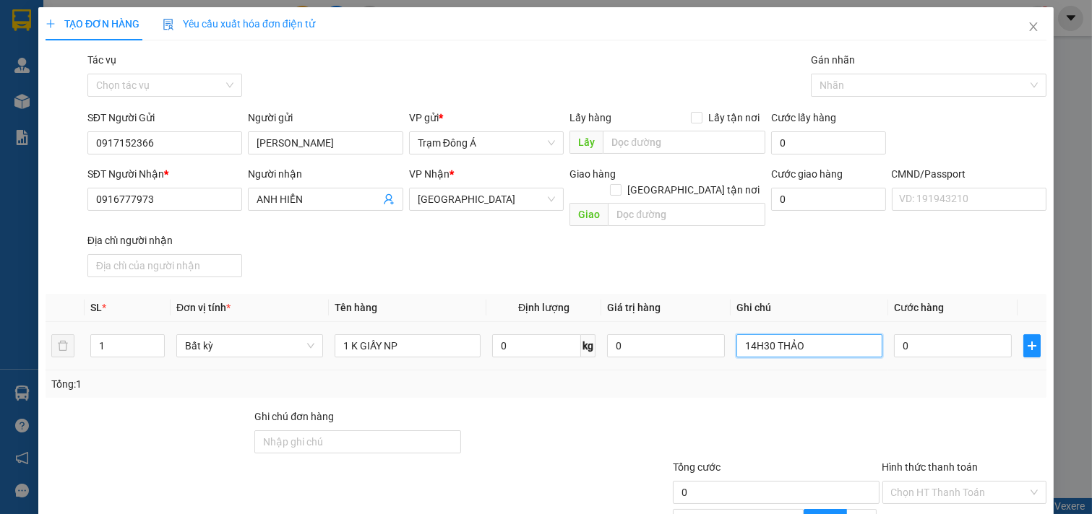
type input "14H30 THẢO"
type input "2"
type input "20"
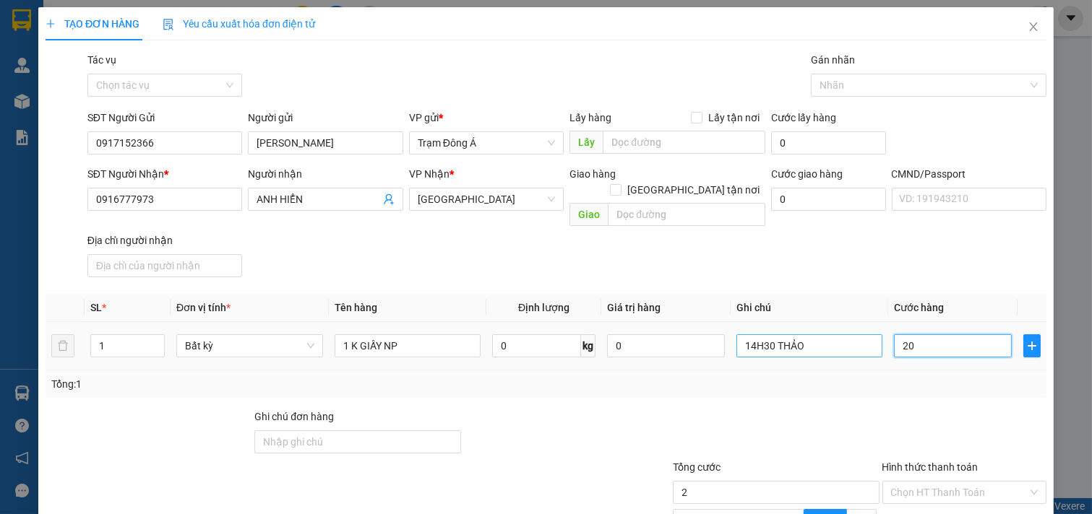
type input "20"
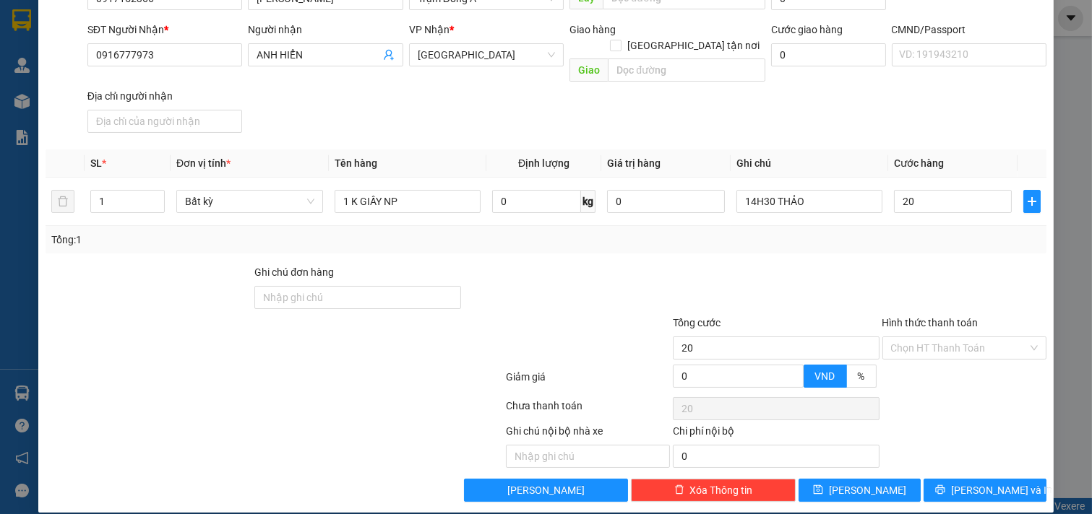
click at [764, 264] on div at bounding box center [775, 289] width 209 height 51
type input "20.000"
drag, startPoint x: 966, startPoint y: 473, endPoint x: 915, endPoint y: 426, distance: 69.6
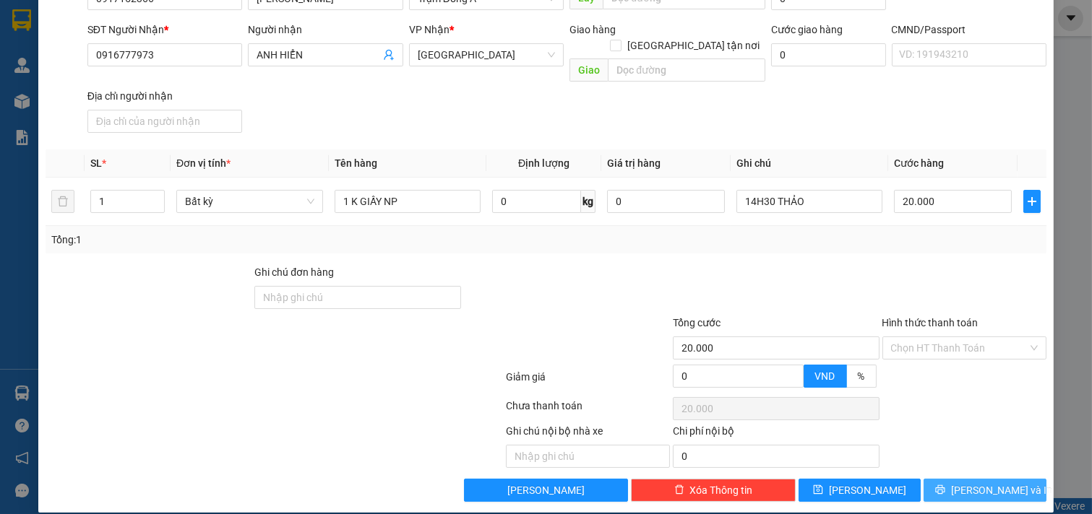
click at [967, 483] on span "Lưu và In" at bounding box center [1001, 491] width 101 height 16
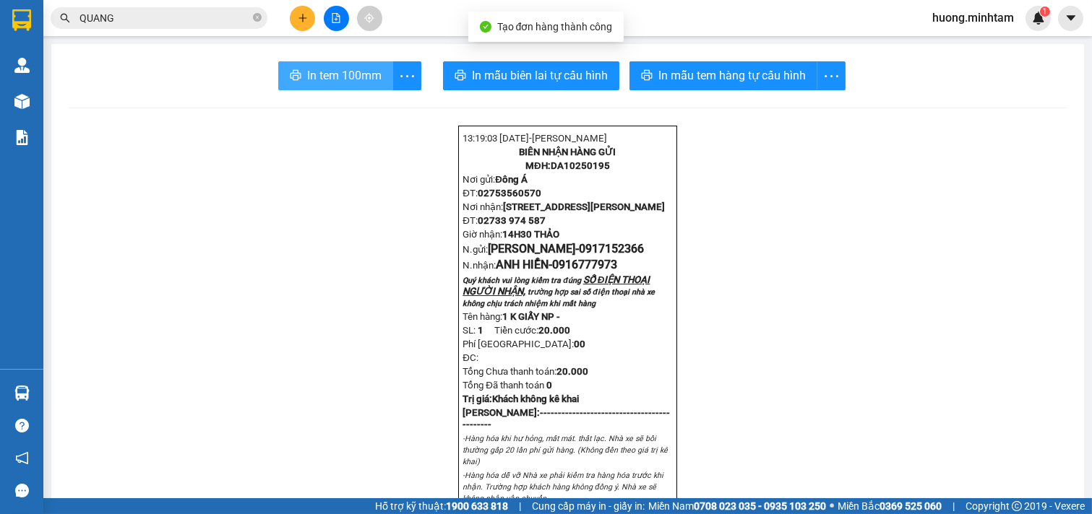
drag, startPoint x: 348, startPoint y: 75, endPoint x: 461, endPoint y: 126, distance: 124.5
click at [348, 77] on span "In tem 100mm" at bounding box center [344, 75] width 74 height 18
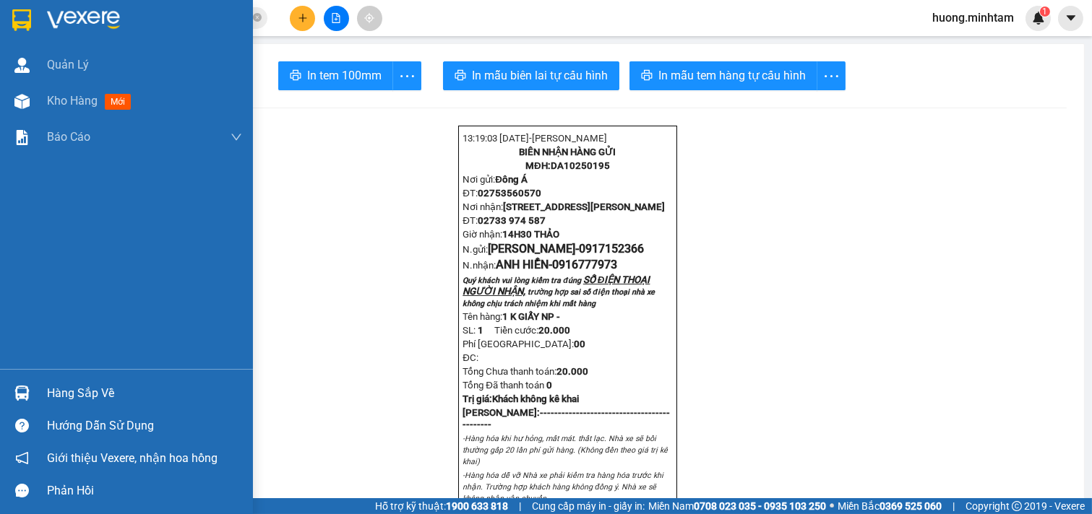
click at [56, 105] on span "Kho hàng" at bounding box center [72, 101] width 51 height 14
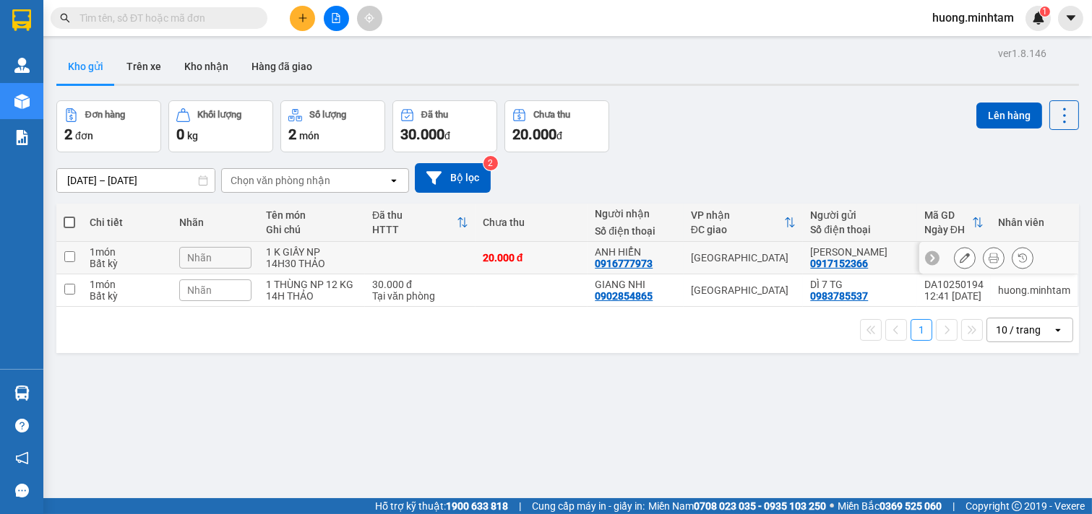
click at [340, 248] on div "1 K GIẤY NP" at bounding box center [312, 252] width 92 height 12
checkbox input "true"
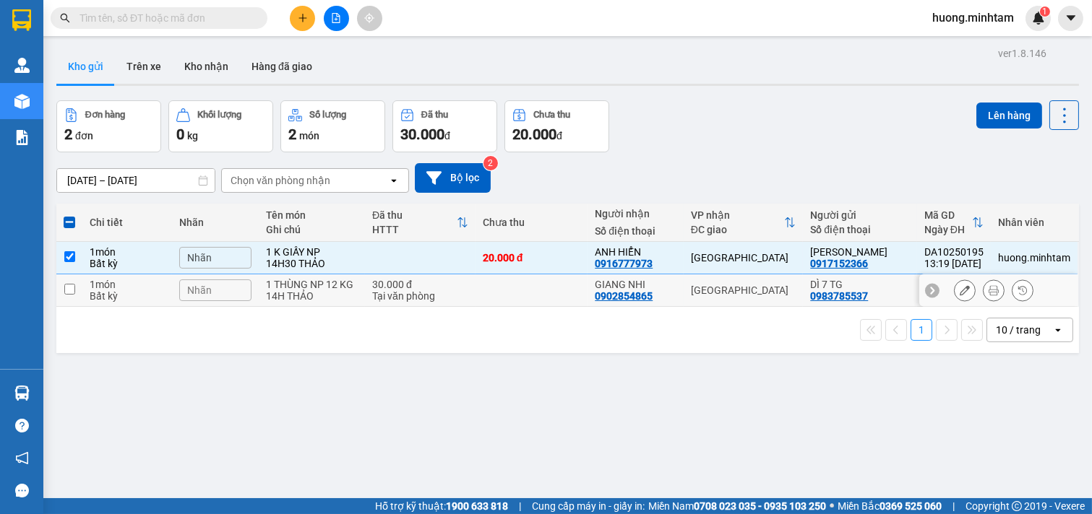
click at [342, 285] on div "1 THÙNG NP 12 KG" at bounding box center [312, 285] width 92 height 12
checkbox input "true"
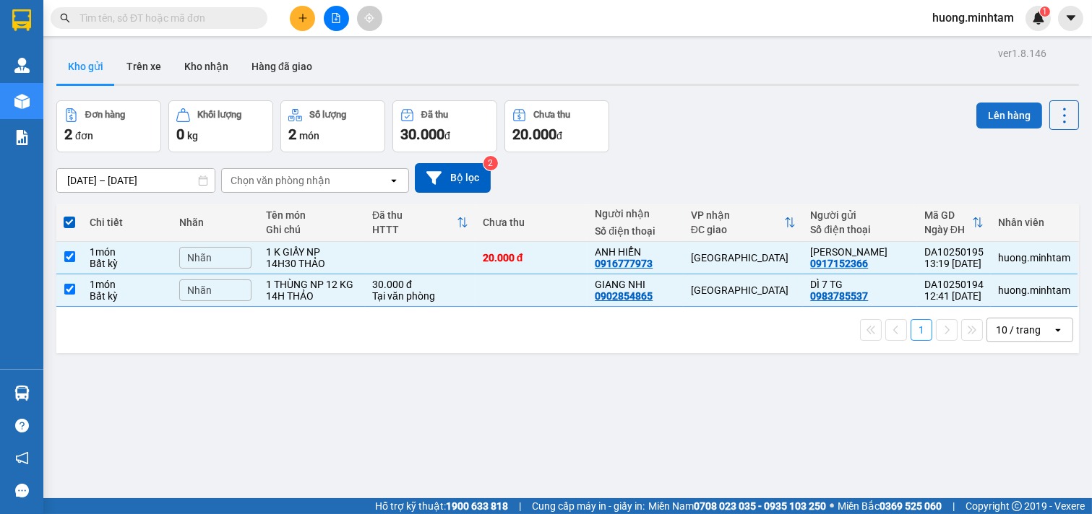
click at [998, 109] on button "Lên hàng" at bounding box center [1009, 116] width 66 height 26
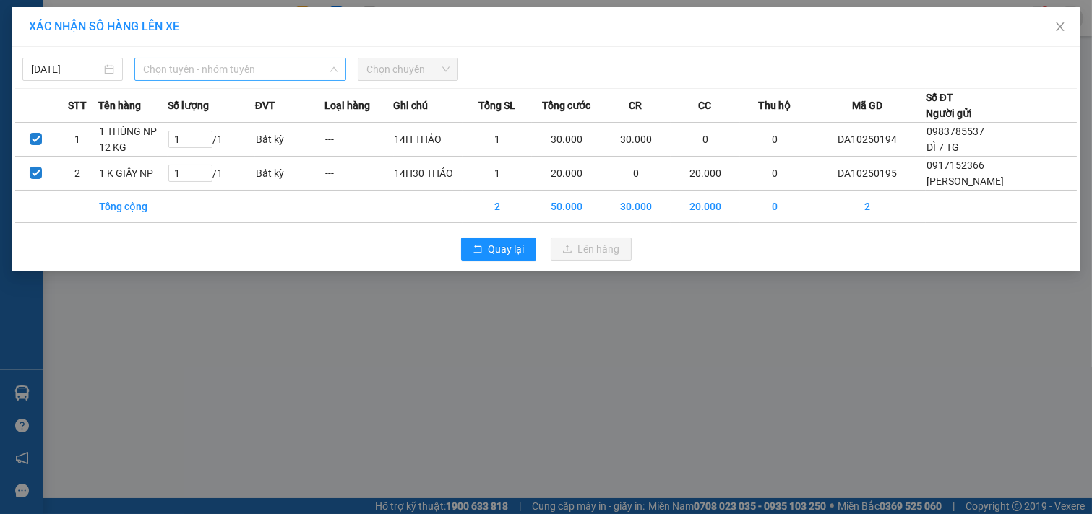
click at [225, 60] on span "Chọn tuyến - nhóm tuyến" at bounding box center [240, 70] width 194 height 22
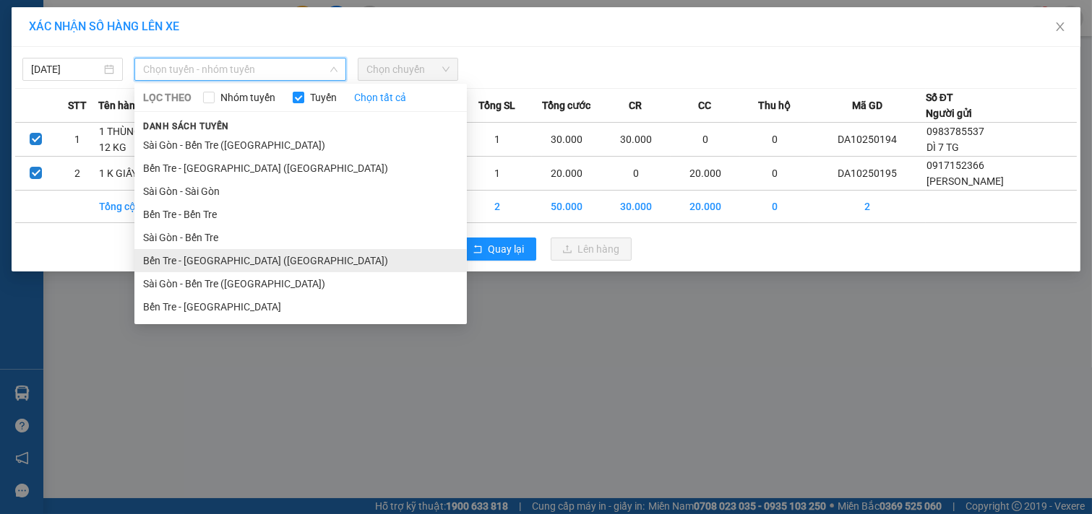
click at [236, 258] on li "Bến Tre - Sài Gòn (CT)" at bounding box center [300, 260] width 332 height 23
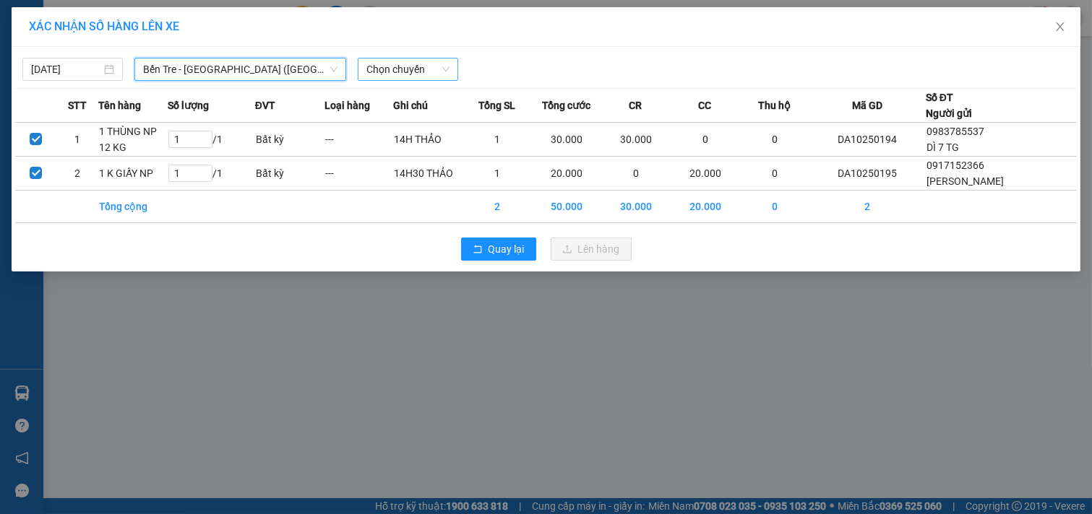
click at [416, 69] on span "Chọn chuyến" at bounding box center [407, 70] width 83 height 22
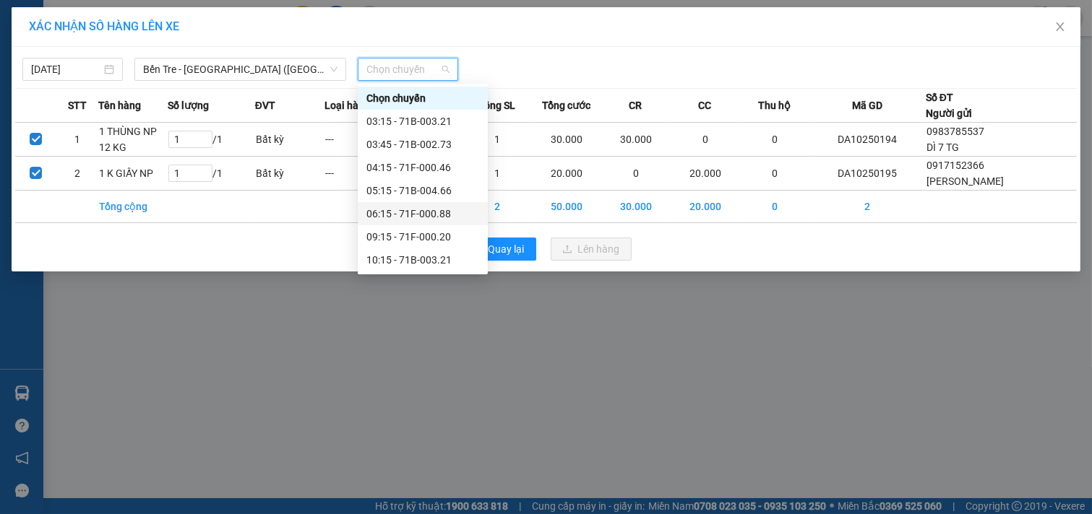
scroll to position [80, 0]
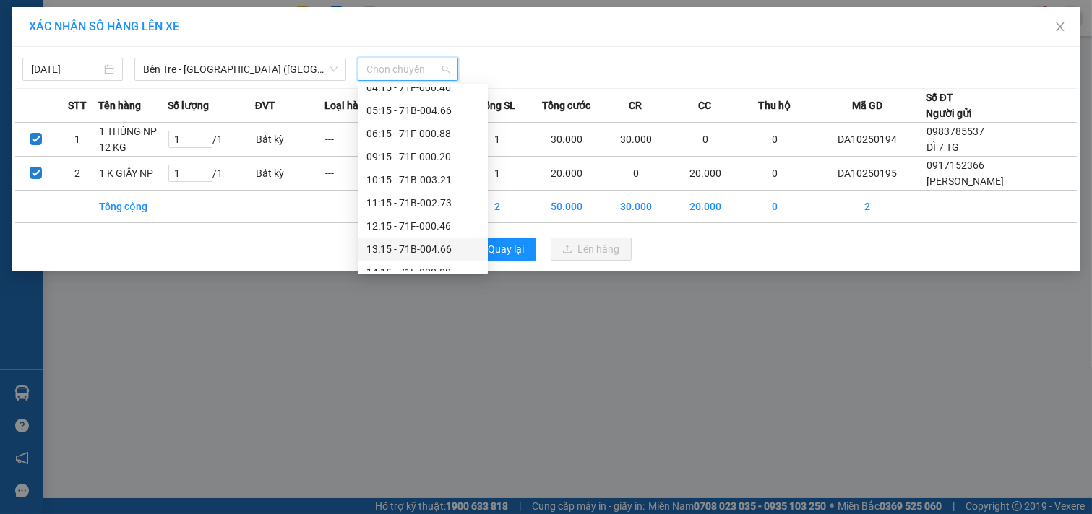
click at [410, 253] on div "13:15 - 71B-004.66" at bounding box center [422, 249] width 113 height 16
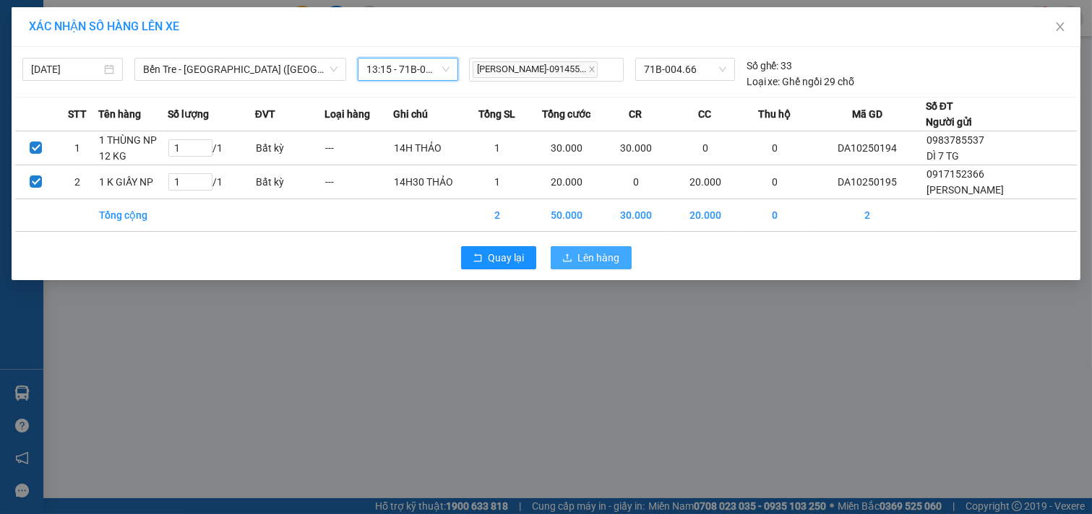
click at [607, 255] on span "Lên hàng" at bounding box center [599, 258] width 42 height 16
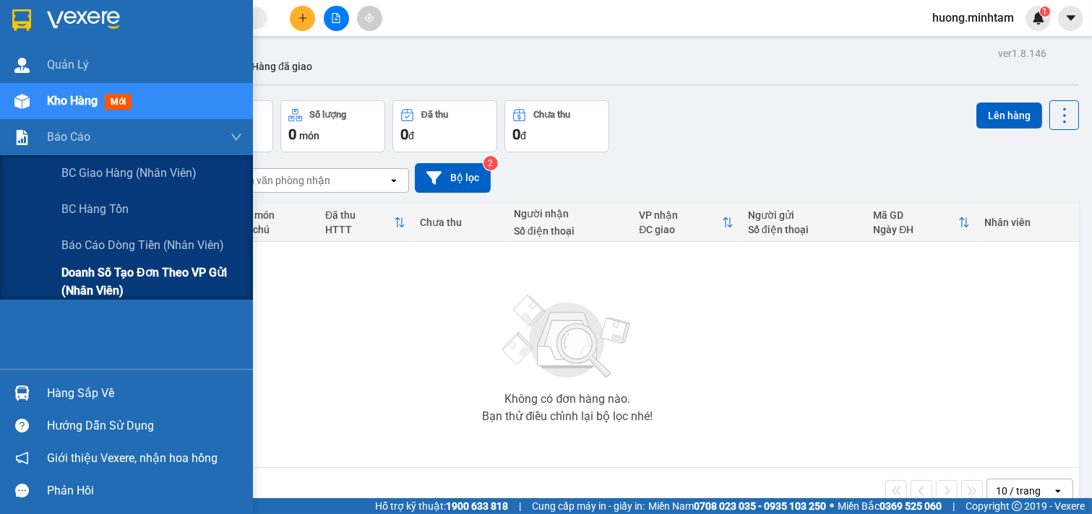
click at [69, 280] on span "Doanh số tạo đơn theo VP gửi (nhân viên)" at bounding box center [151, 282] width 181 height 36
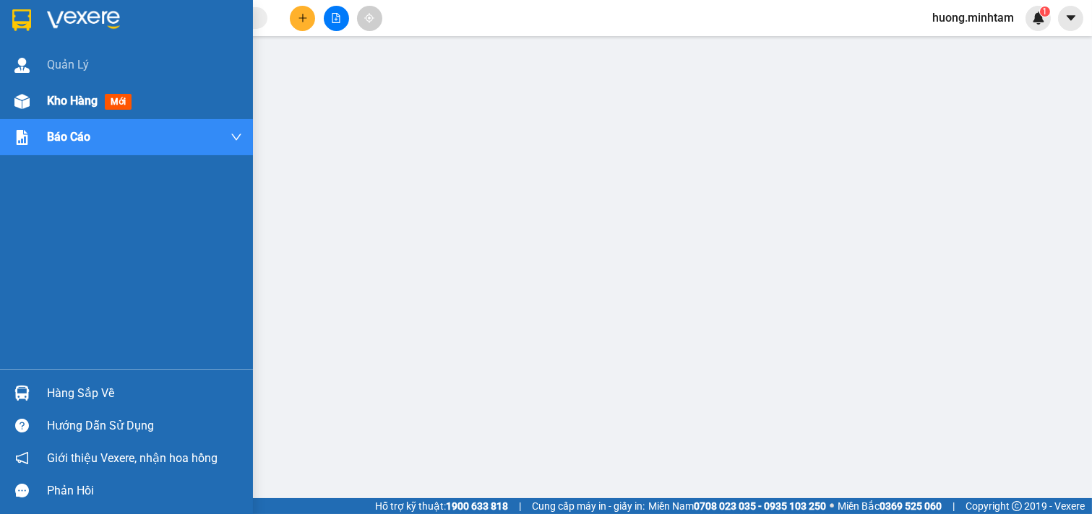
click at [69, 90] on div "Kho hàng mới" at bounding box center [144, 101] width 195 height 36
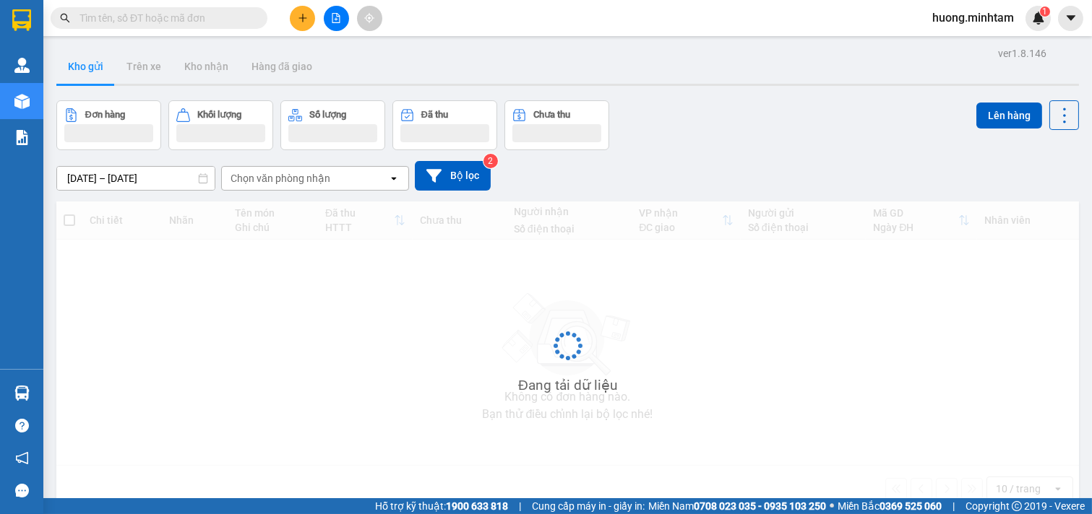
click at [305, 22] on icon "plus" at bounding box center [303, 18] width 10 height 10
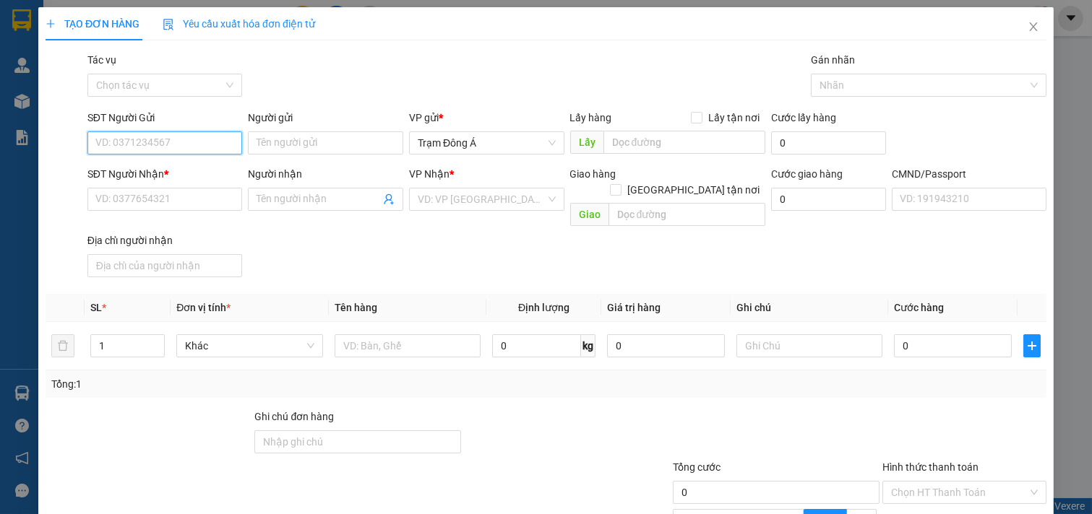
click at [309, 19] on div "TẠO ĐƠN HÀNG Yêu cầu xuất hóa đơn điện tử Transit Pickup Surcharge Ids Transit …" at bounding box center [546, 257] width 1092 height 514
click at [366, 335] on input "text" at bounding box center [408, 346] width 147 height 23
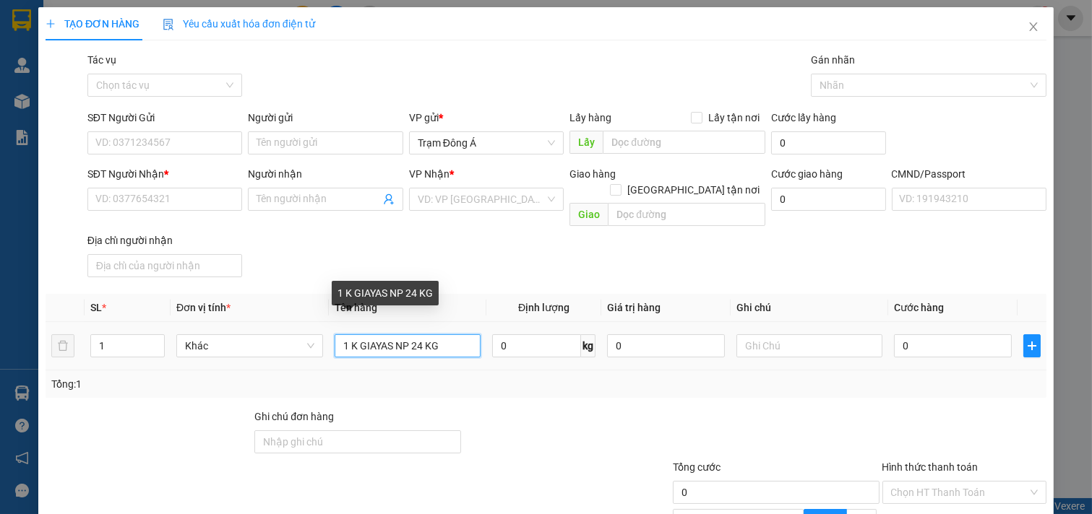
click at [377, 335] on input "1 K GIAYAS NP 24 KG" at bounding box center [408, 346] width 147 height 23
type input "1 K GIẤY NP 24 KG"
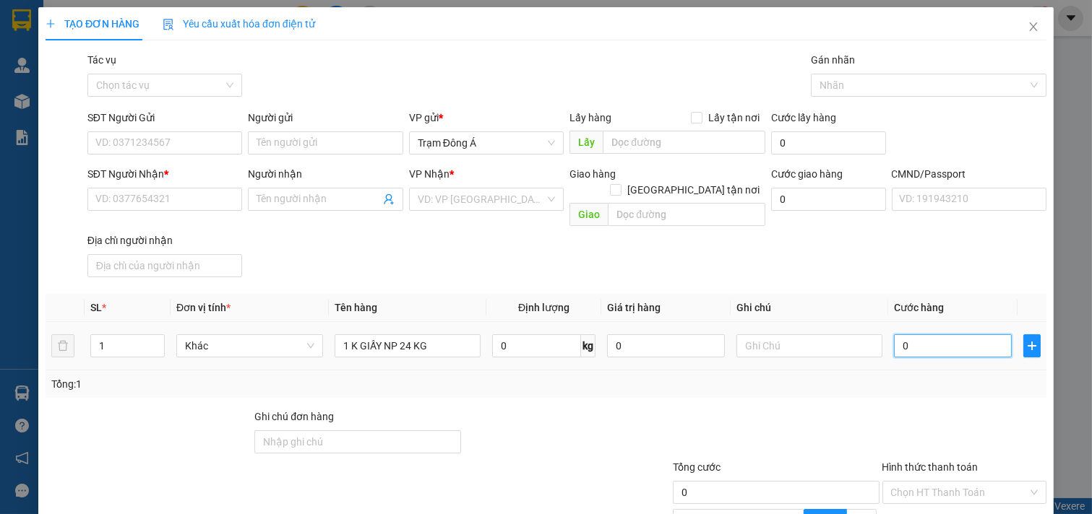
click at [928, 335] on input "0" at bounding box center [953, 346] width 118 height 23
type input "4"
type input "45"
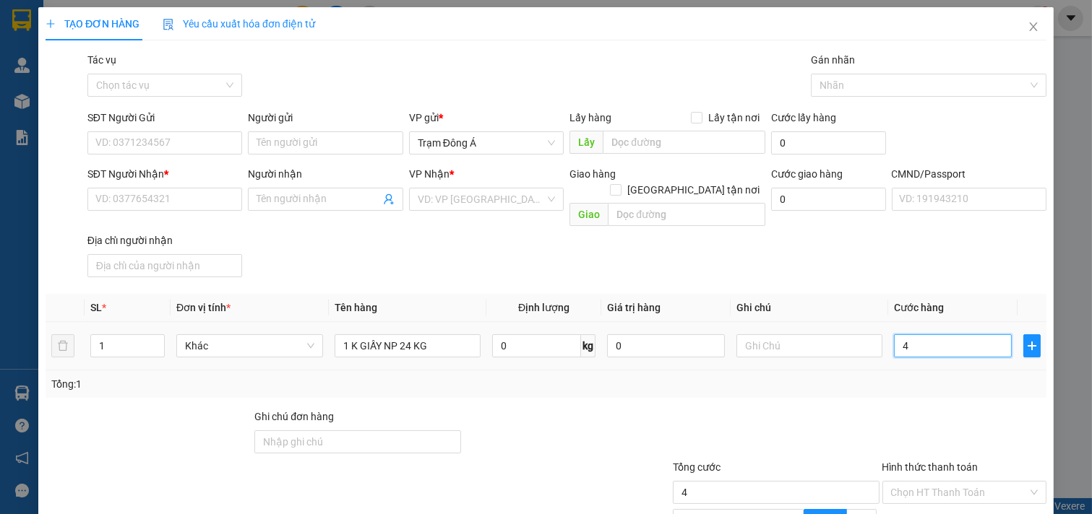
type input "45"
type input "45.000"
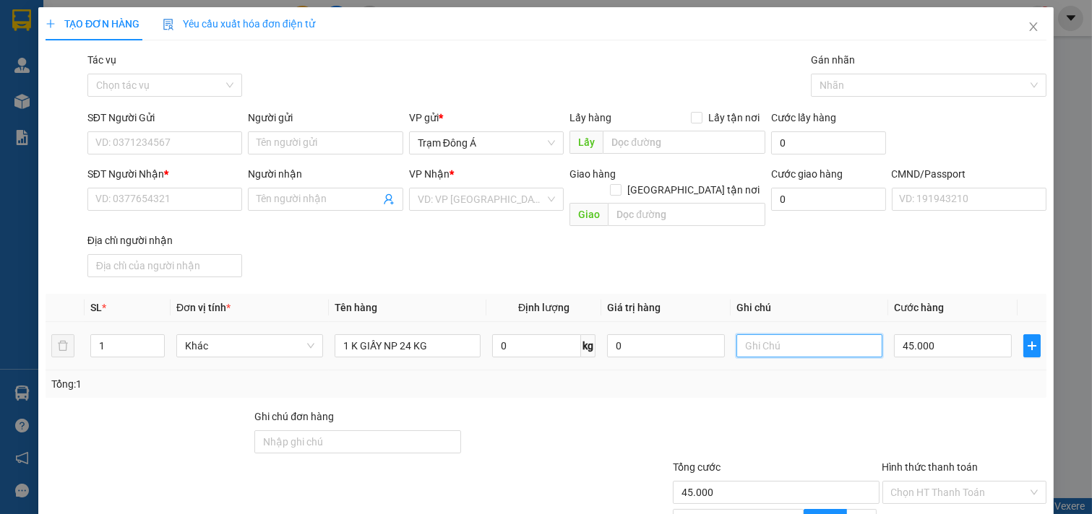
click at [796, 335] on input "text" at bounding box center [809, 346] width 147 height 23
type input "1"
type input "16H THẢO"
click at [493, 193] on input "search" at bounding box center [482, 200] width 128 height 22
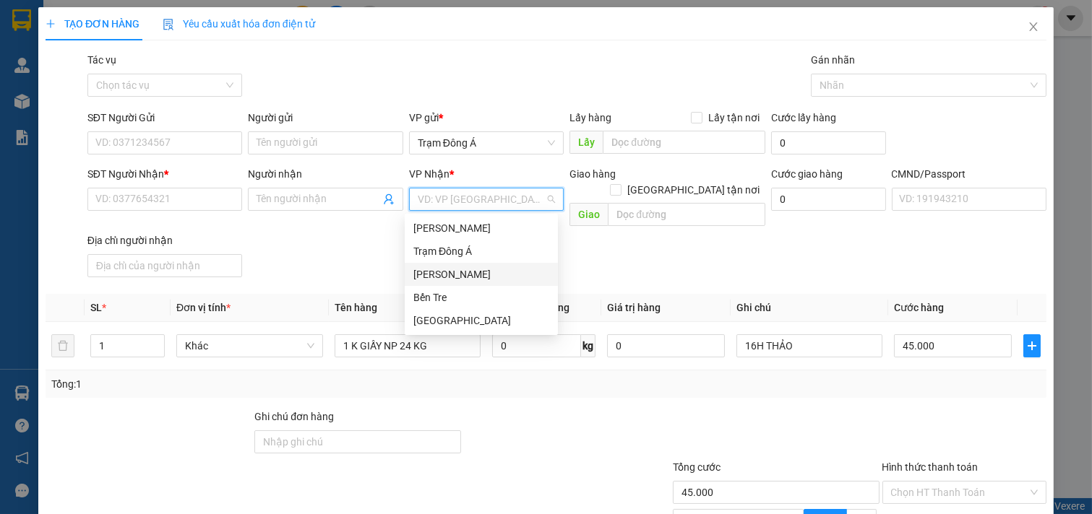
click at [485, 282] on div "Hồ Chí Minh" at bounding box center [481, 275] width 136 height 16
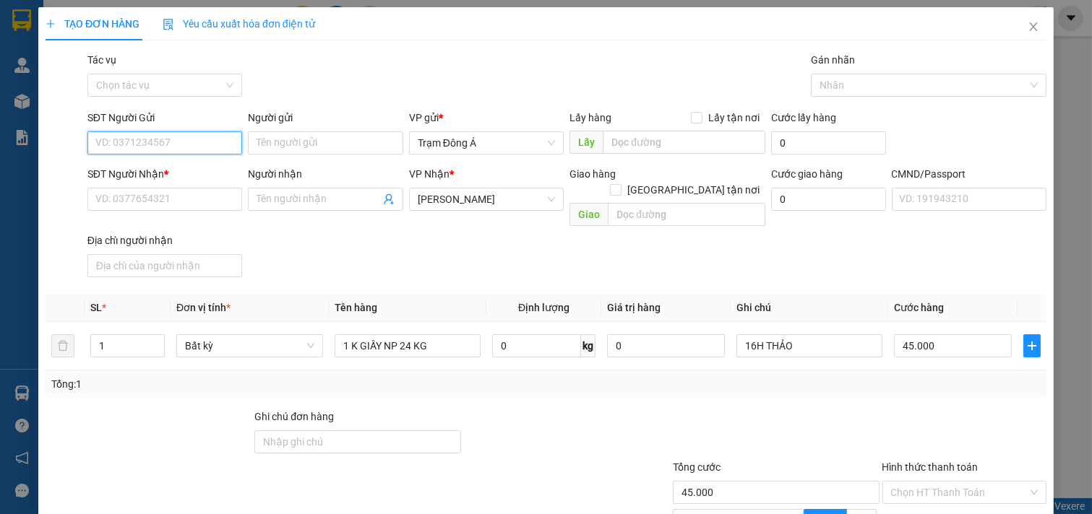
click at [162, 146] on input "SĐT Người Gửi" at bounding box center [164, 143] width 155 height 23
click at [199, 171] on div "0917152366 - THANH LIÊM" at bounding box center [166, 172] width 142 height 16
type input "0917152366"
type input "THANH LIÊM"
type input "0917152366"
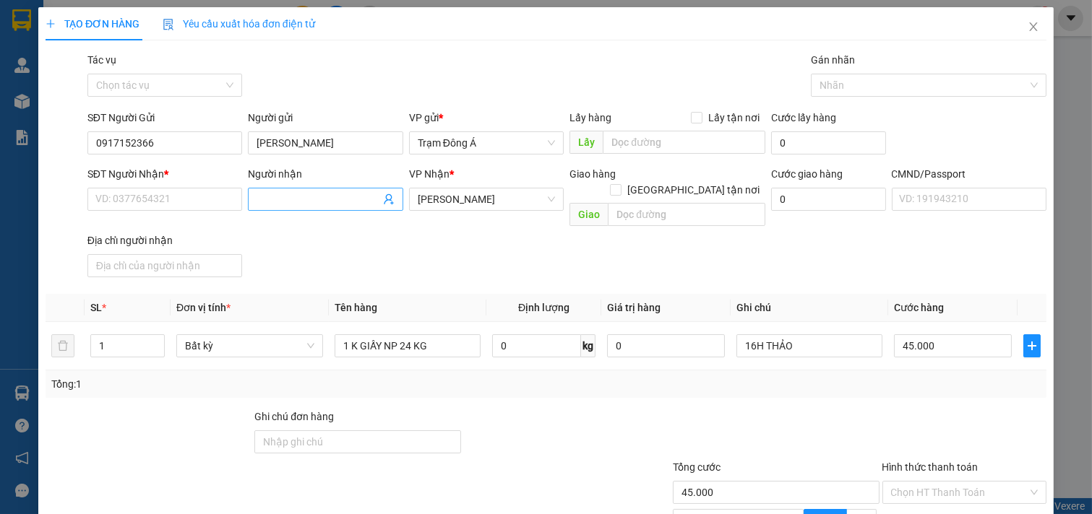
click at [386, 198] on icon "user-add" at bounding box center [389, 200] width 12 height 12
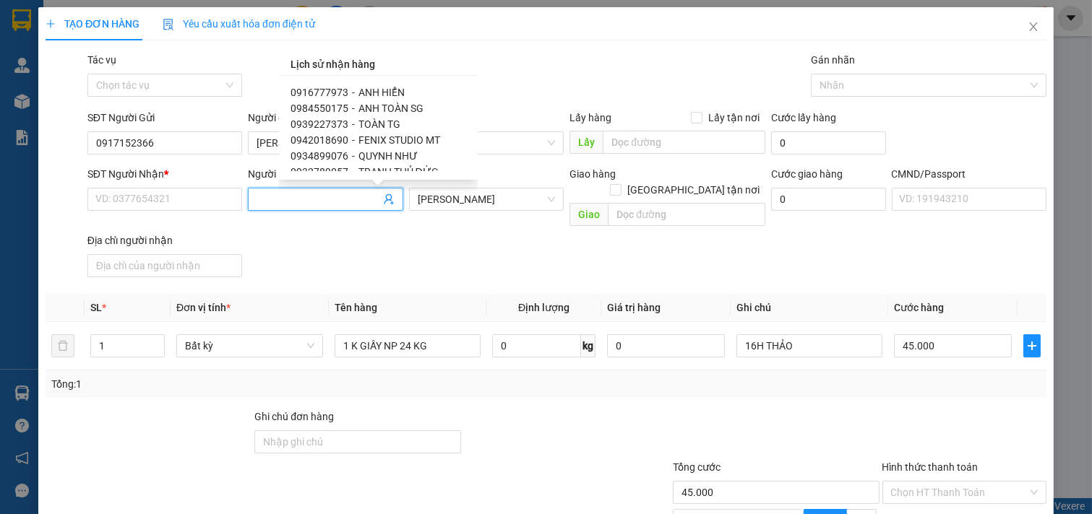
scroll to position [80, 0]
click at [387, 150] on span "BI STUDIO" at bounding box center [381, 156] width 46 height 12
type input "0988339161"
type input "BI STUDIO"
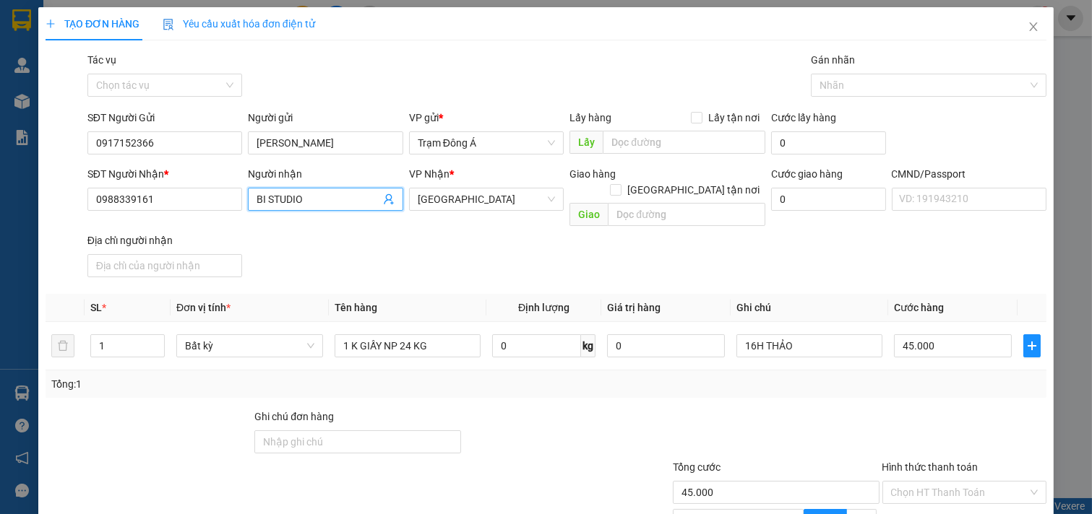
scroll to position [145, 0]
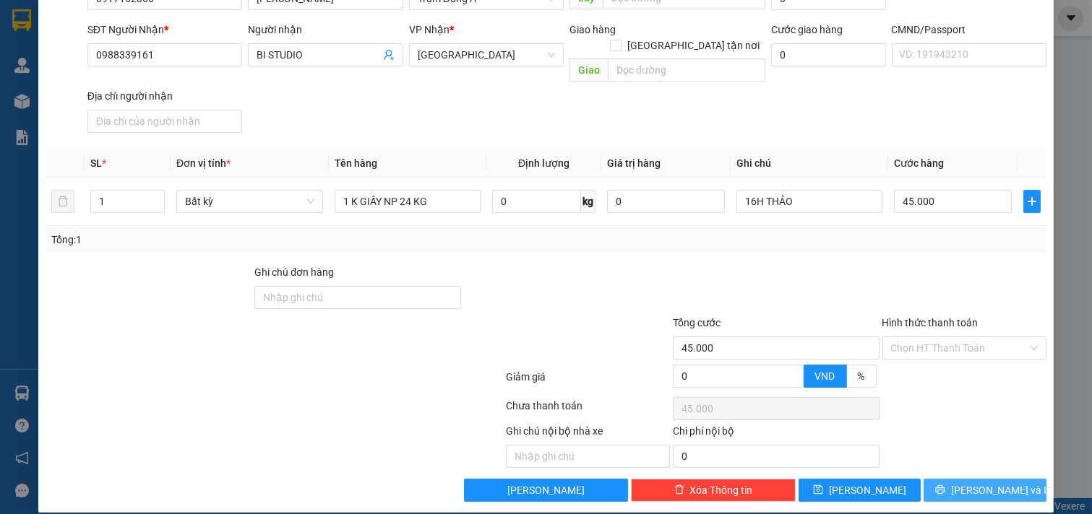
click at [962, 479] on button "Lưu và In" at bounding box center [984, 490] width 123 height 23
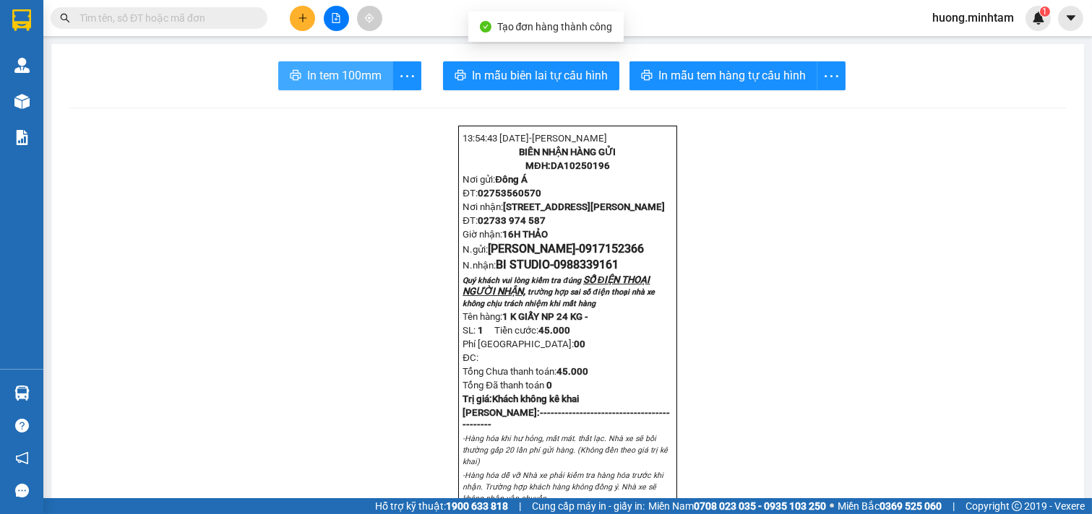
click at [332, 67] on span "In tem 100mm" at bounding box center [344, 75] width 74 height 18
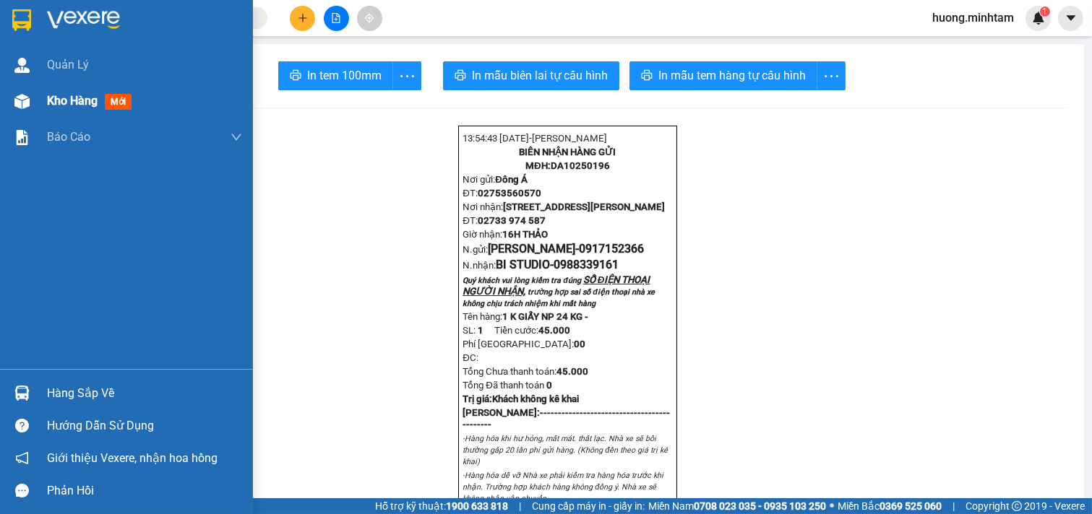
click at [63, 103] on span "Kho hàng" at bounding box center [72, 101] width 51 height 14
